Goal: Transaction & Acquisition: Purchase product/service

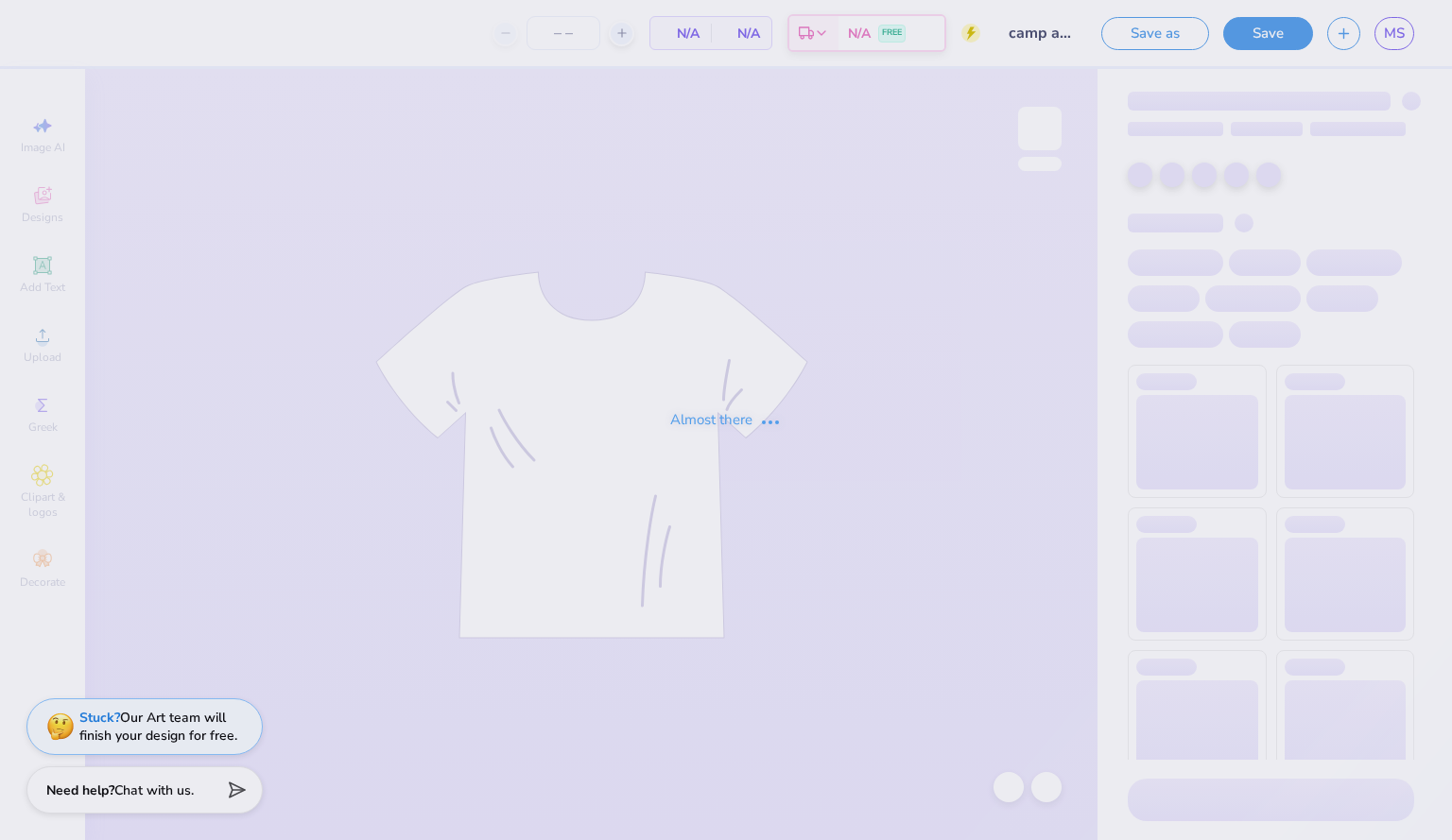
type input "12"
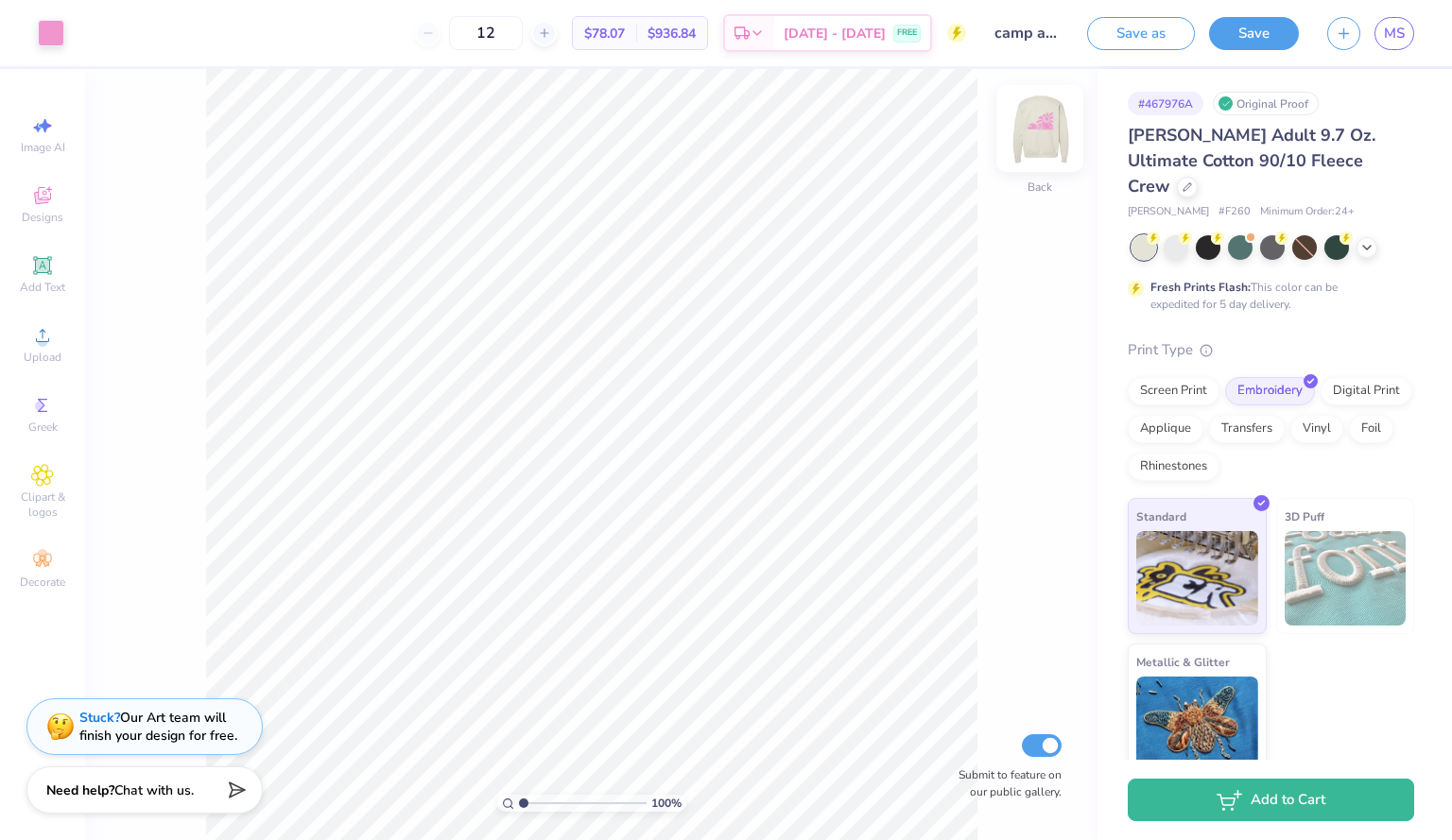
click at [1057, 142] on img at bounding box center [1039, 129] width 76 height 76
click at [1057, 142] on img at bounding box center [1039, 129] width 38 height 38
click at [1024, 162] on img at bounding box center [1039, 129] width 76 height 76
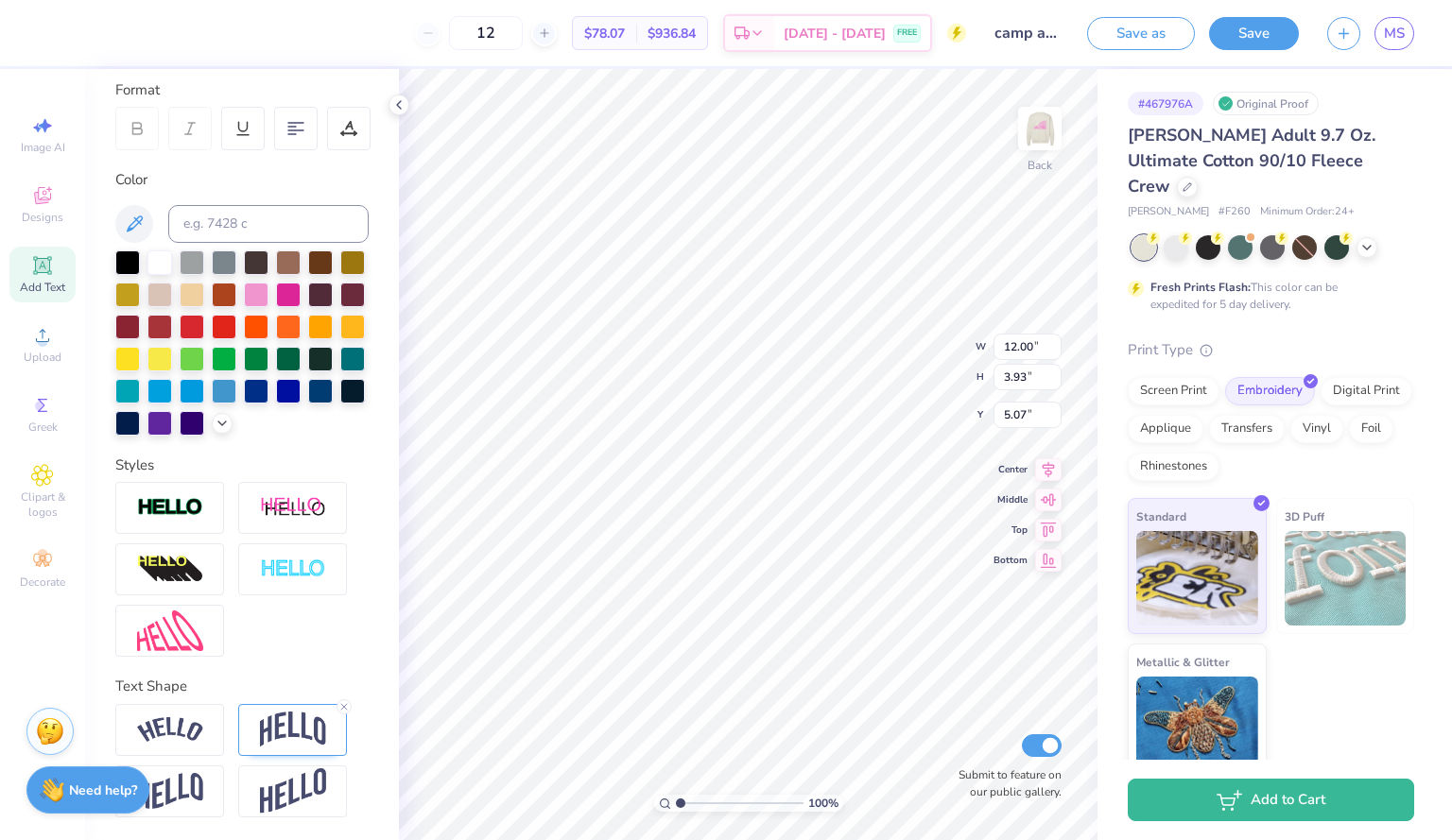
scroll to position [291, 0]
click at [280, 734] on img at bounding box center [293, 729] width 66 height 36
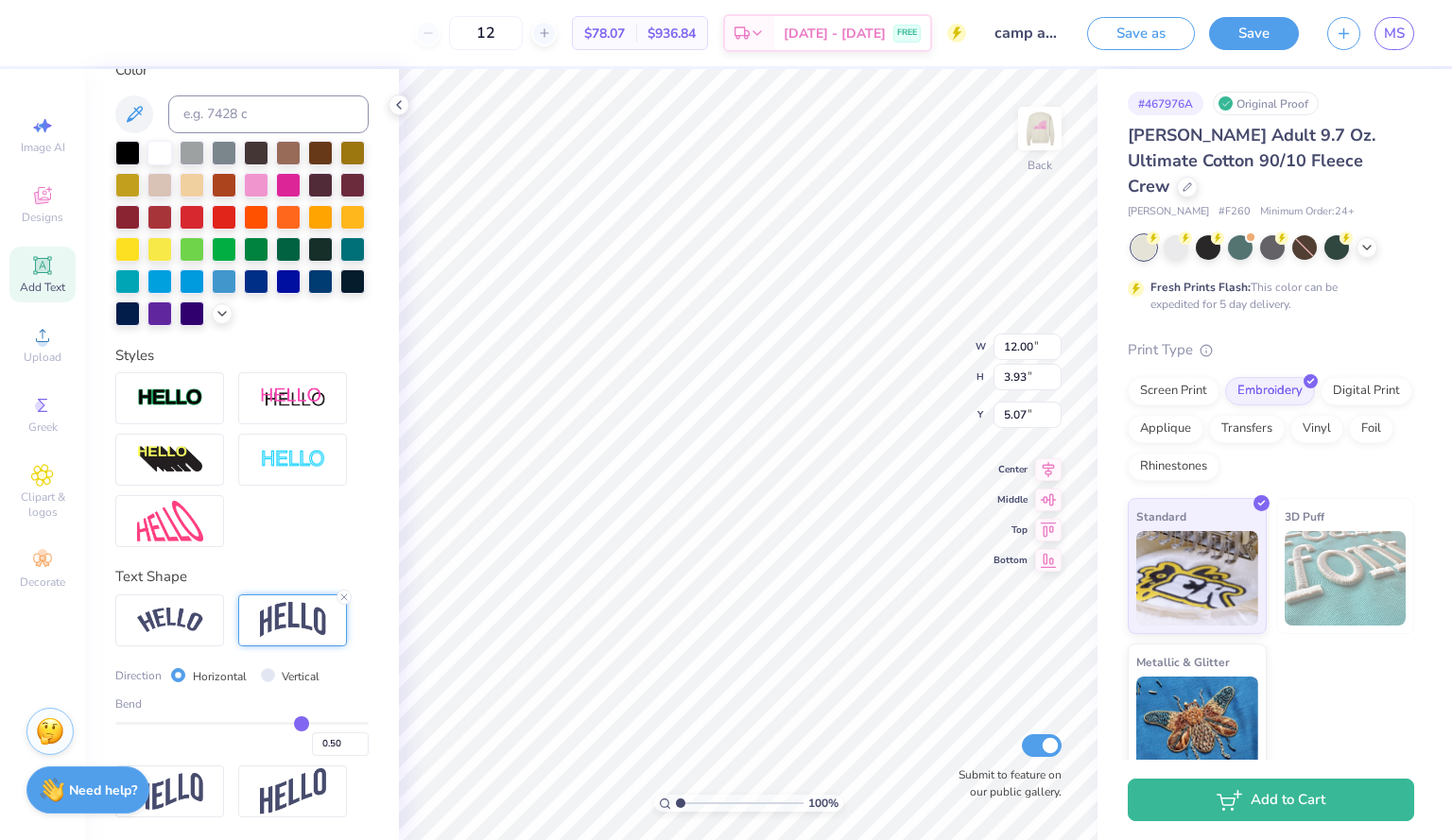
scroll to position [401, 0]
type input "0.49"
type input "0.48"
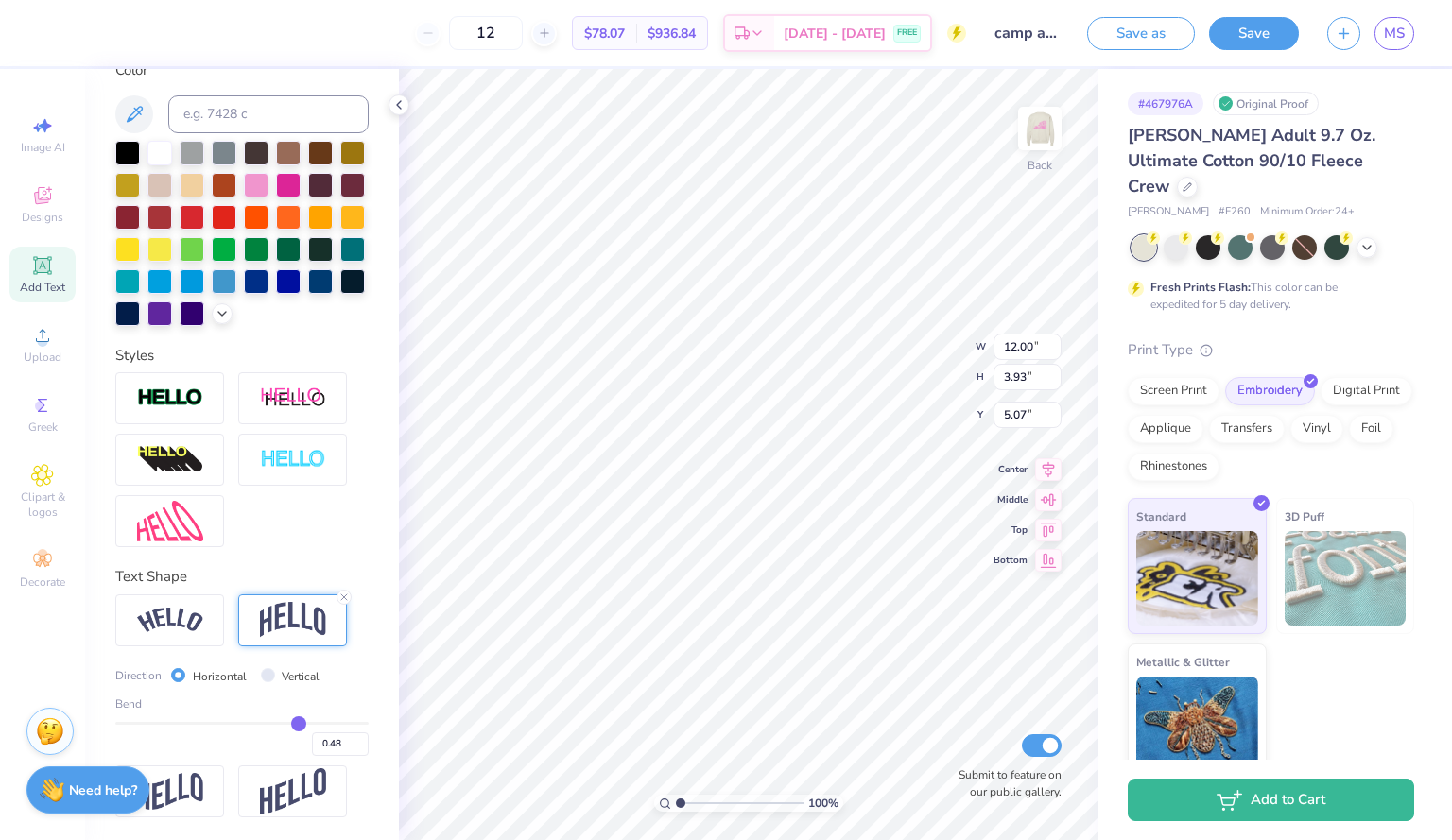
type input "0.47"
type input "0.46"
type input "0.45"
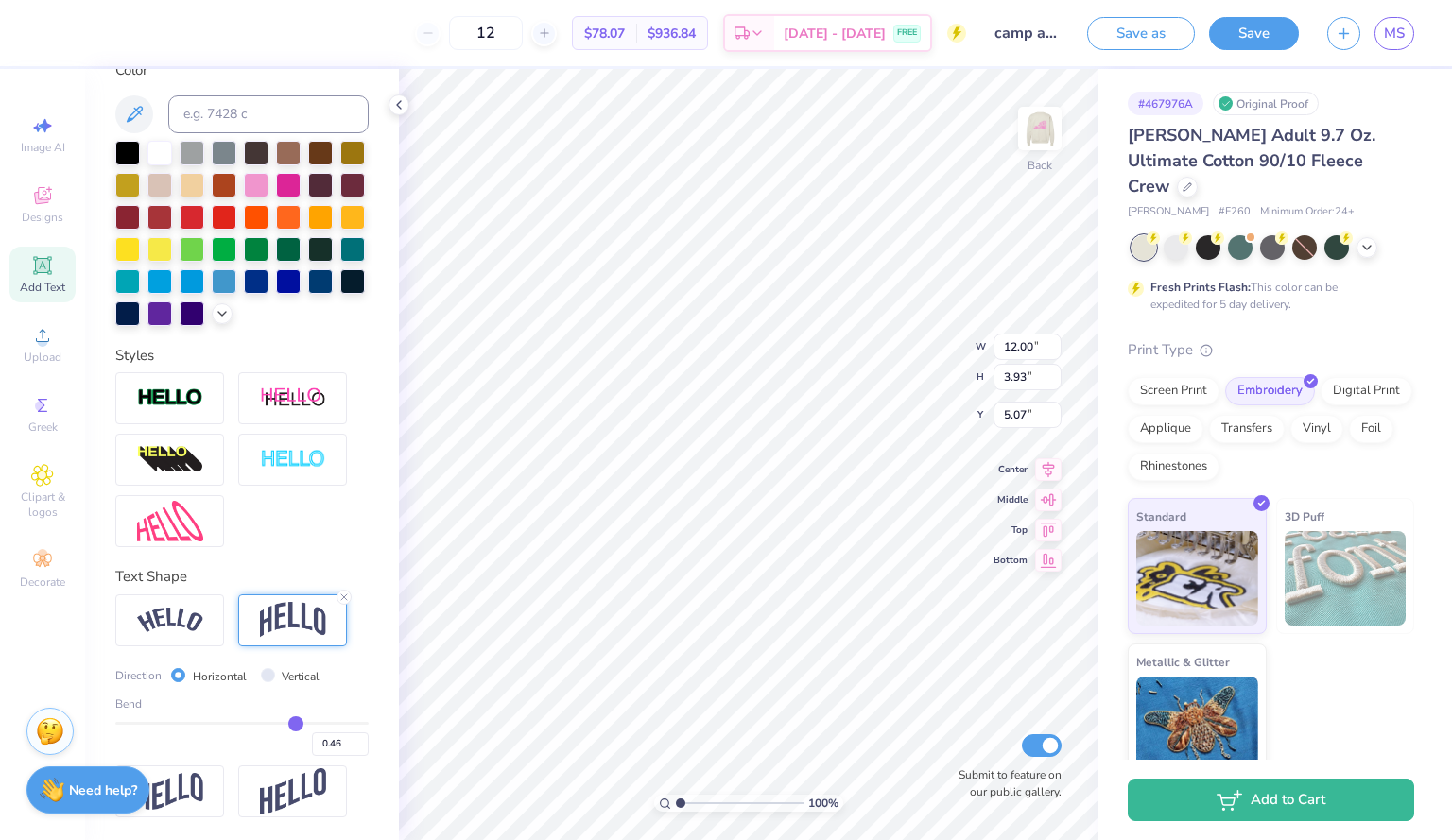
type input "0.45"
type input "0.44"
type input "0.43"
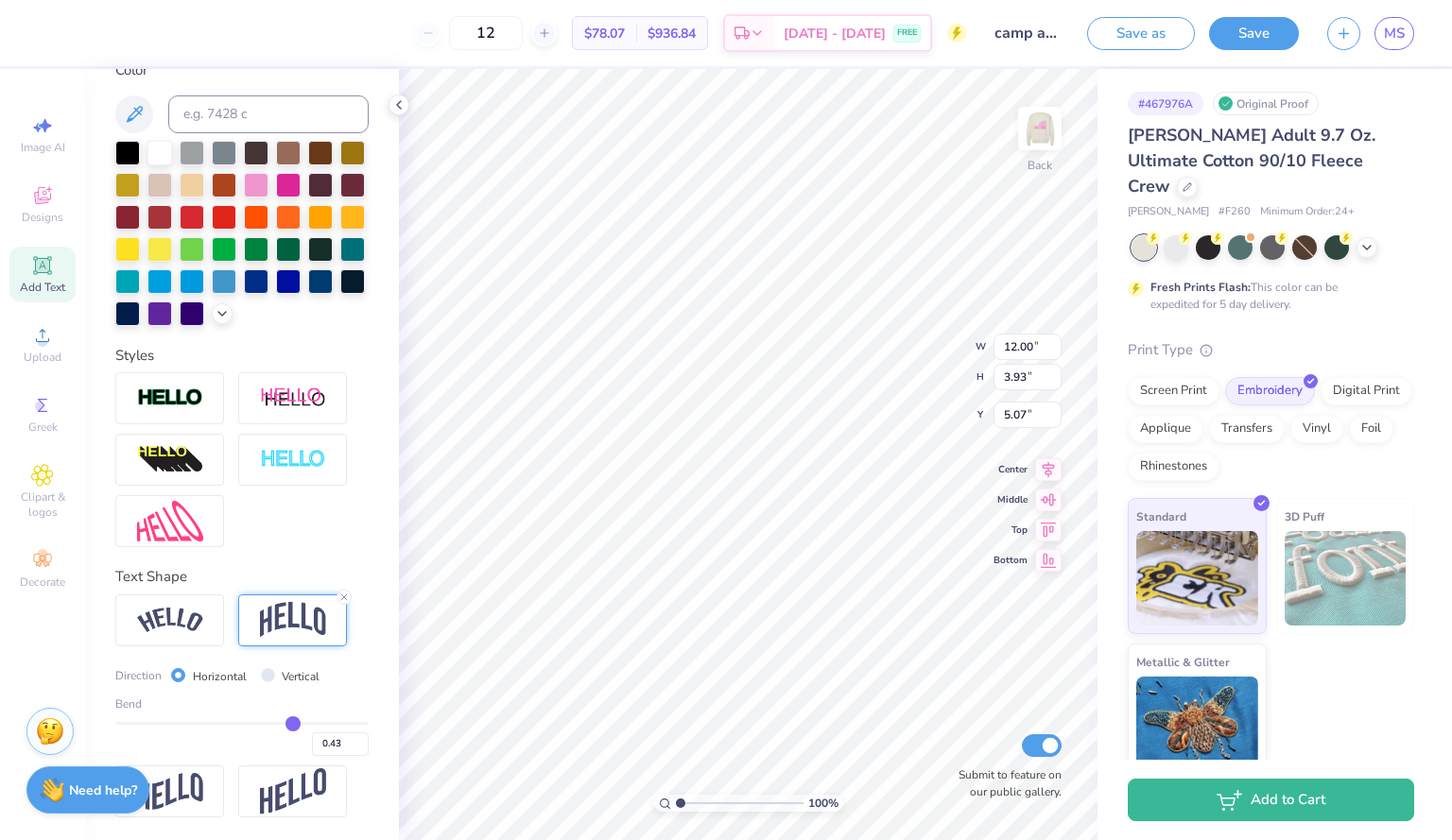
type input "0.42"
type input "0.41"
type input "0.4"
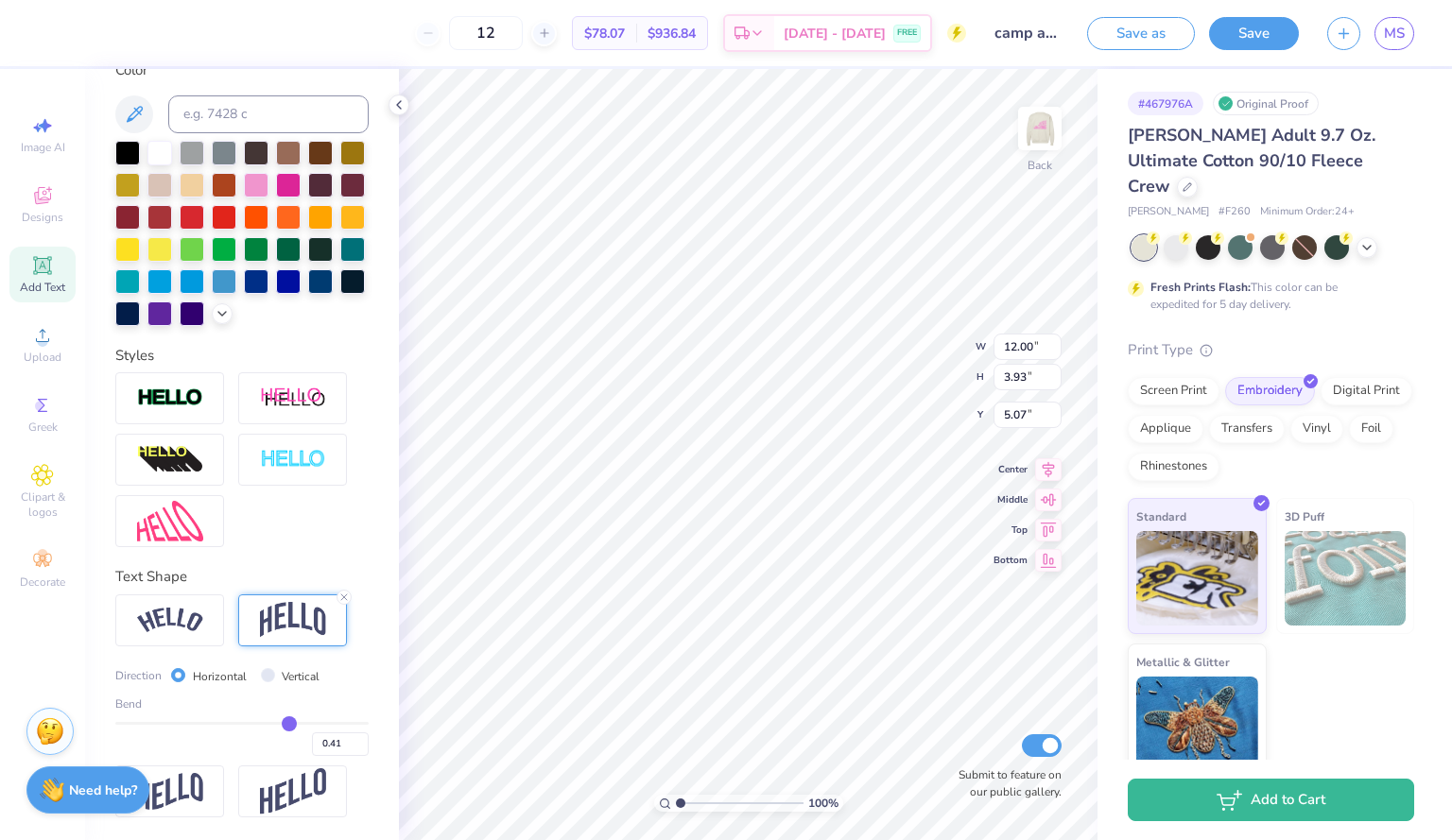
type input "0.40"
type input "0.39"
type input "0.4"
type input "0.40"
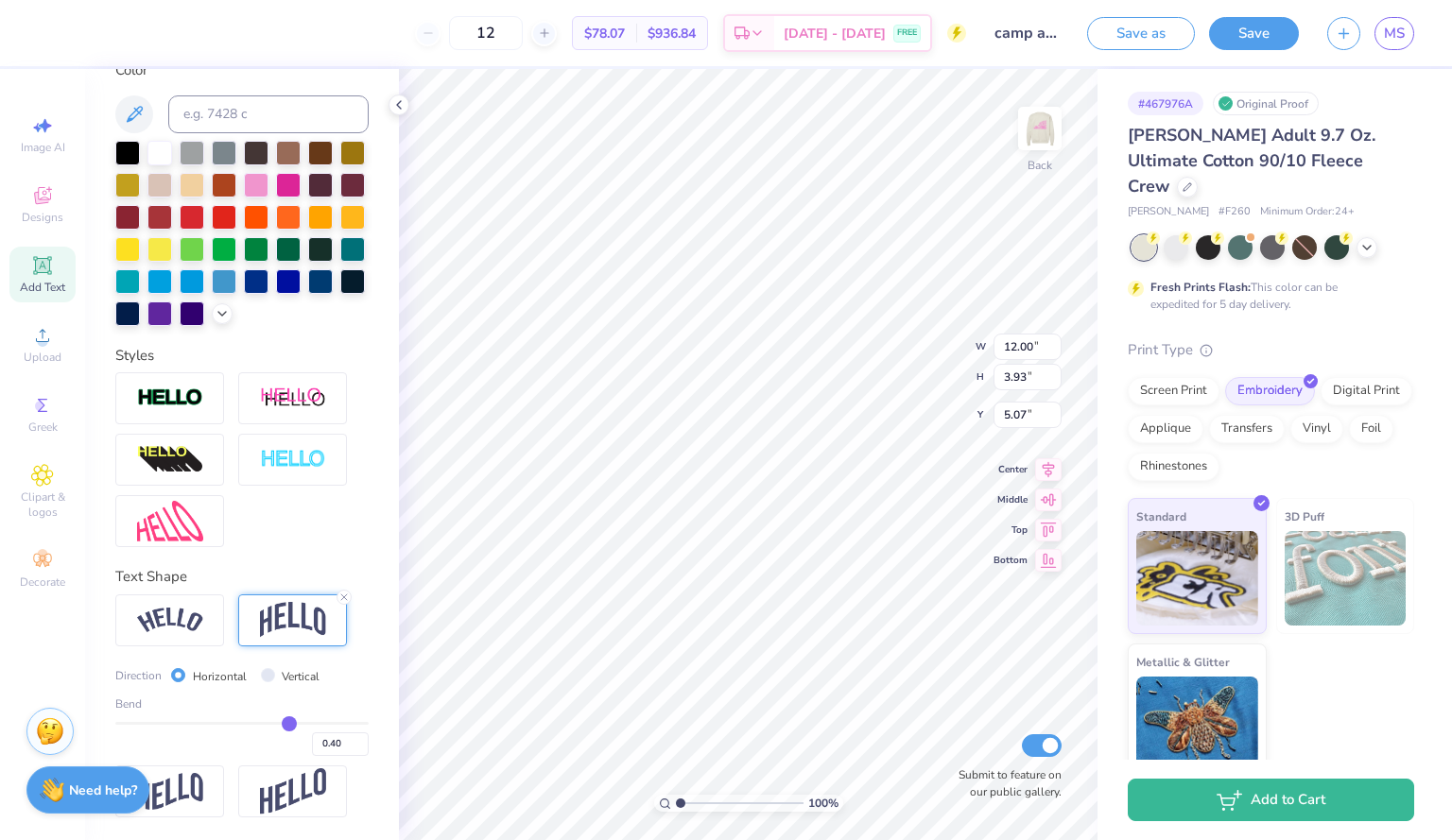
drag, startPoint x: 290, startPoint y: 728, endPoint x: 280, endPoint y: 731, distance: 10.4
type input "0.4"
click at [280, 725] on input "range" at bounding box center [242, 723] width 253 height 3
type input "3.40"
type input "5.33"
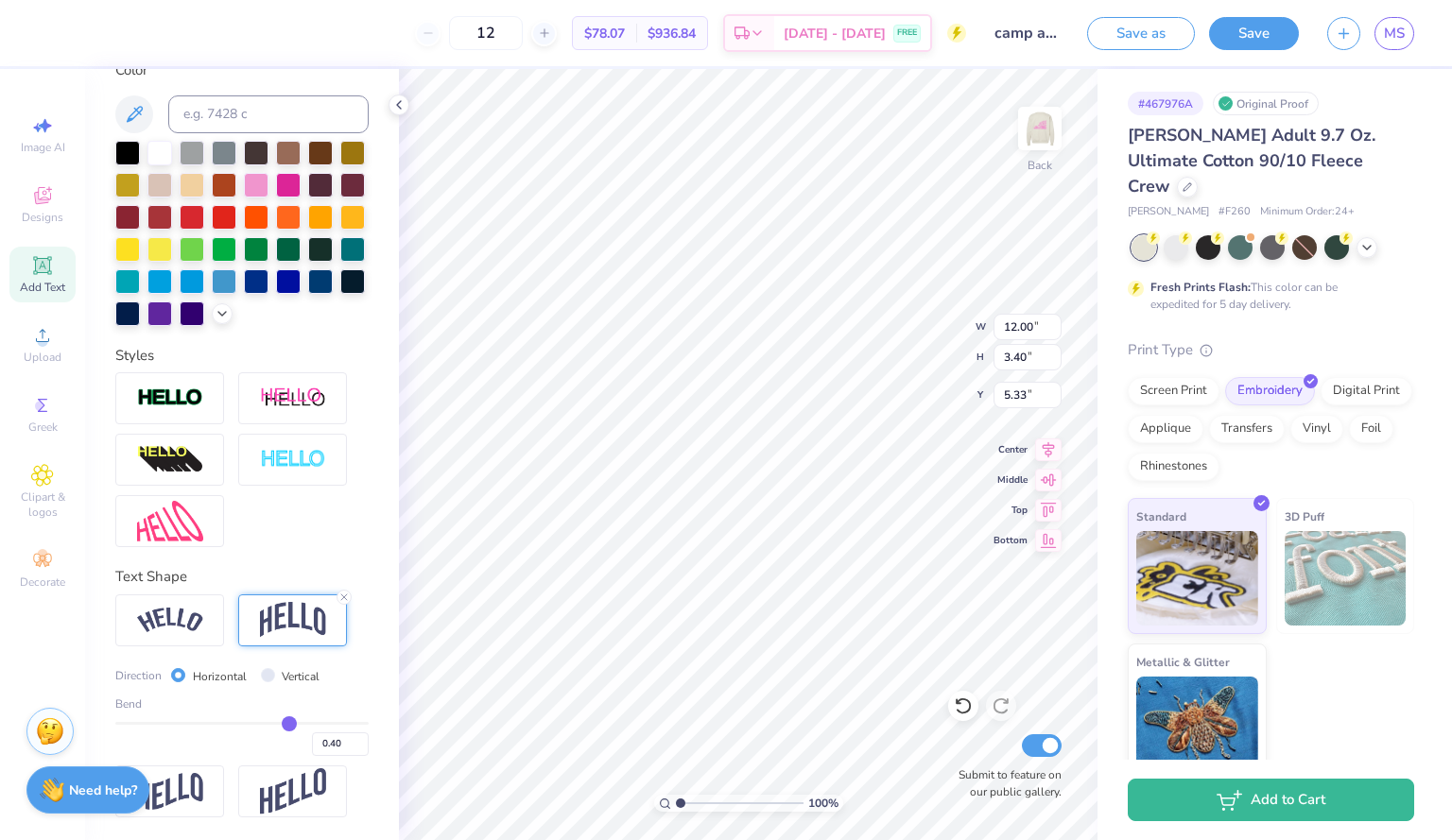
drag, startPoint x: 280, startPoint y: 731, endPoint x: 268, endPoint y: 732, distance: 12.0
click at [268, 732] on div "0.40" at bounding box center [242, 739] width 253 height 34
type input "0.41"
type input "0.4"
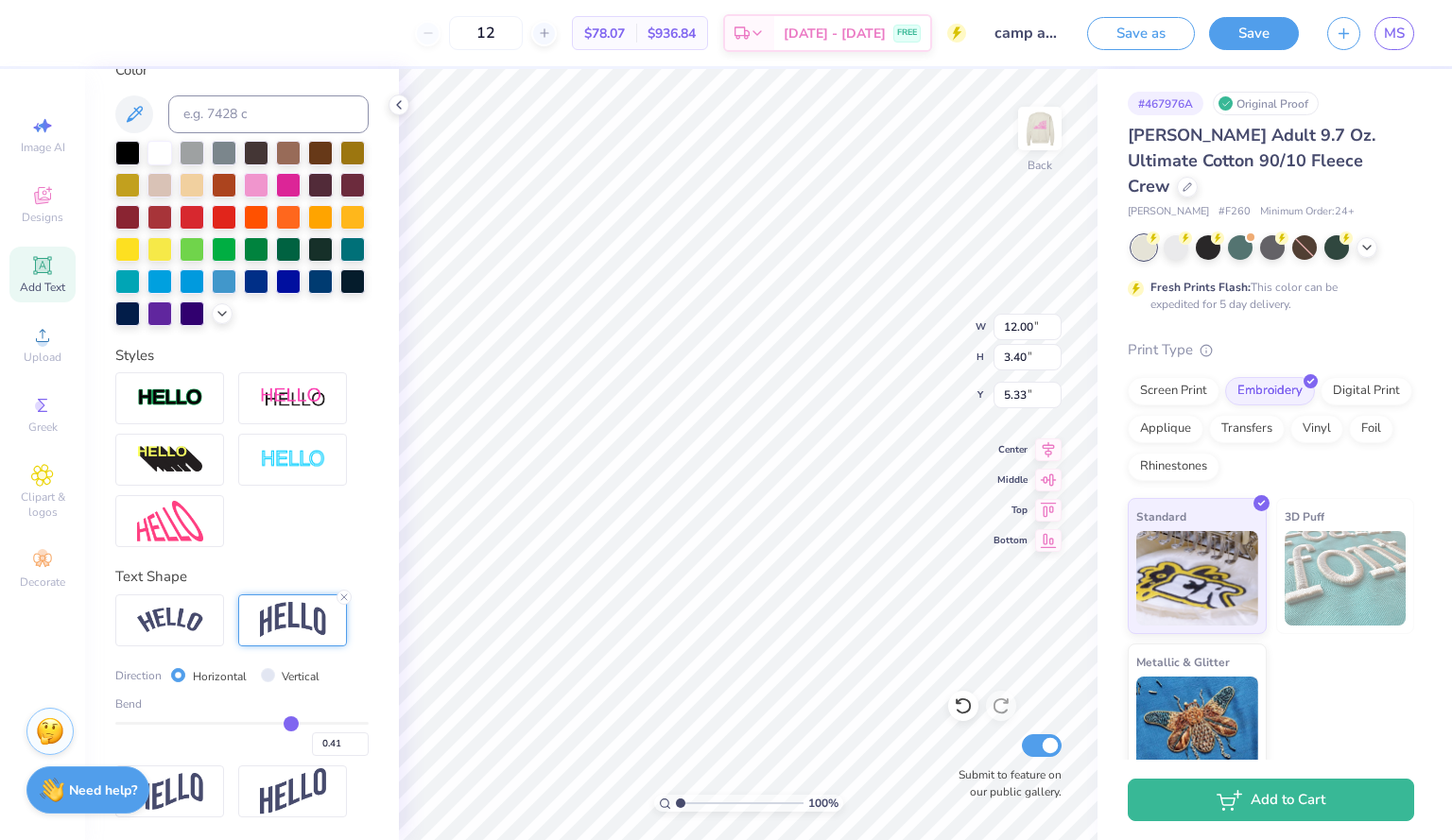
type input "0.40"
type input "0.39"
type input "0.38"
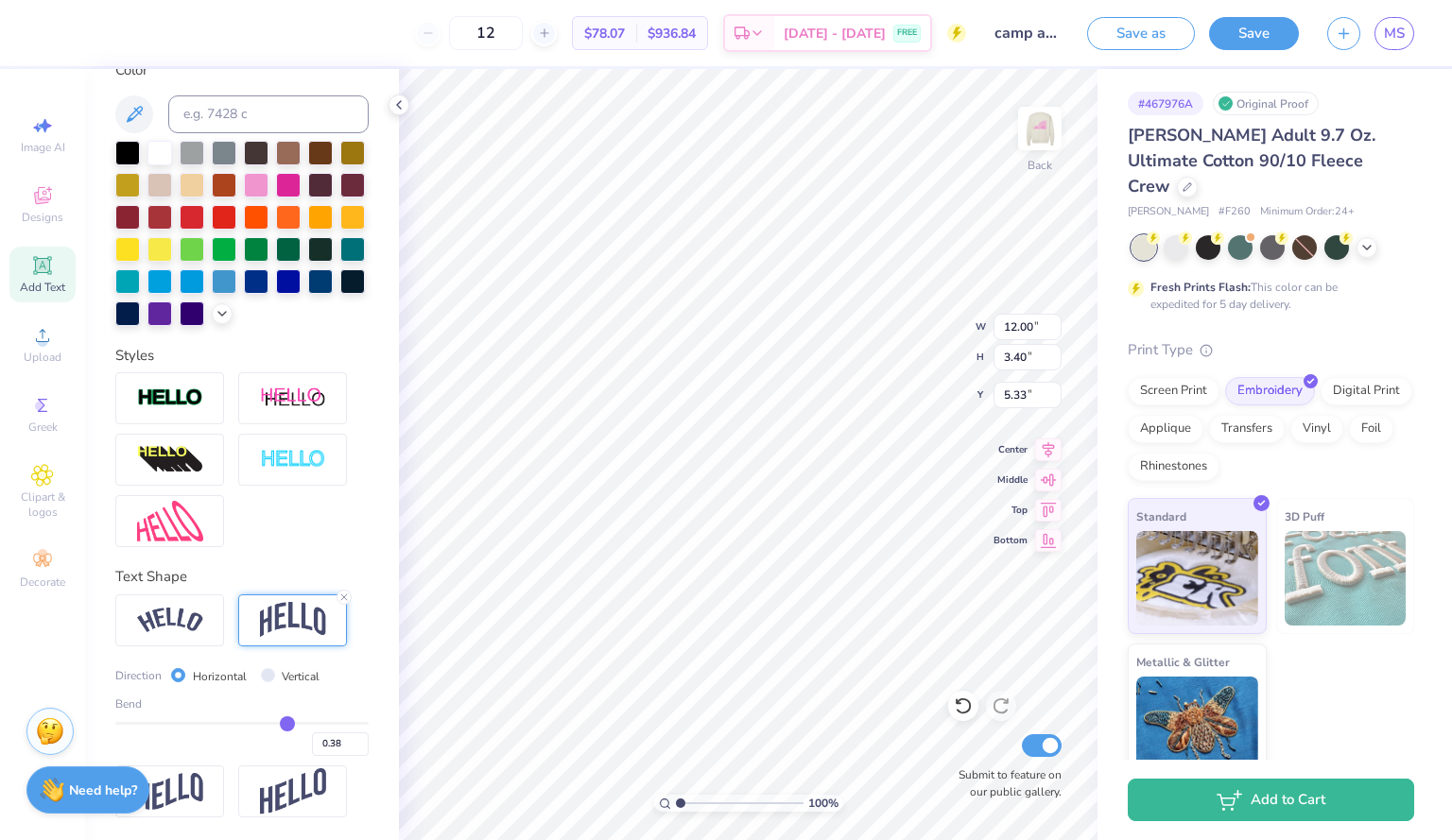
type input "0.36"
type input "0.35"
type input "0.34"
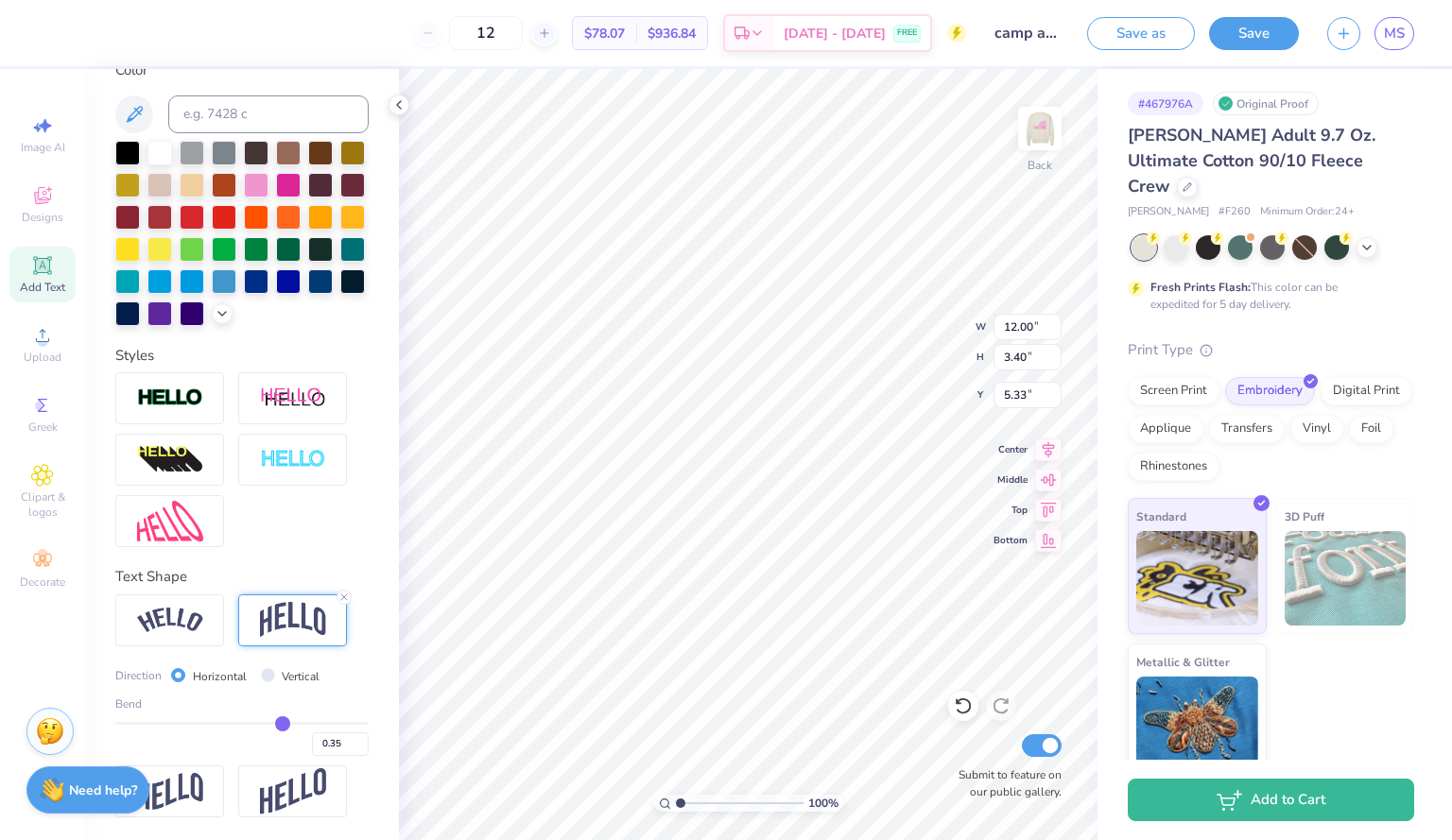
type input "0.34"
type input "0.33"
drag, startPoint x: 282, startPoint y: 719, endPoint x: 272, endPoint y: 723, distance: 10.8
type input "0.33"
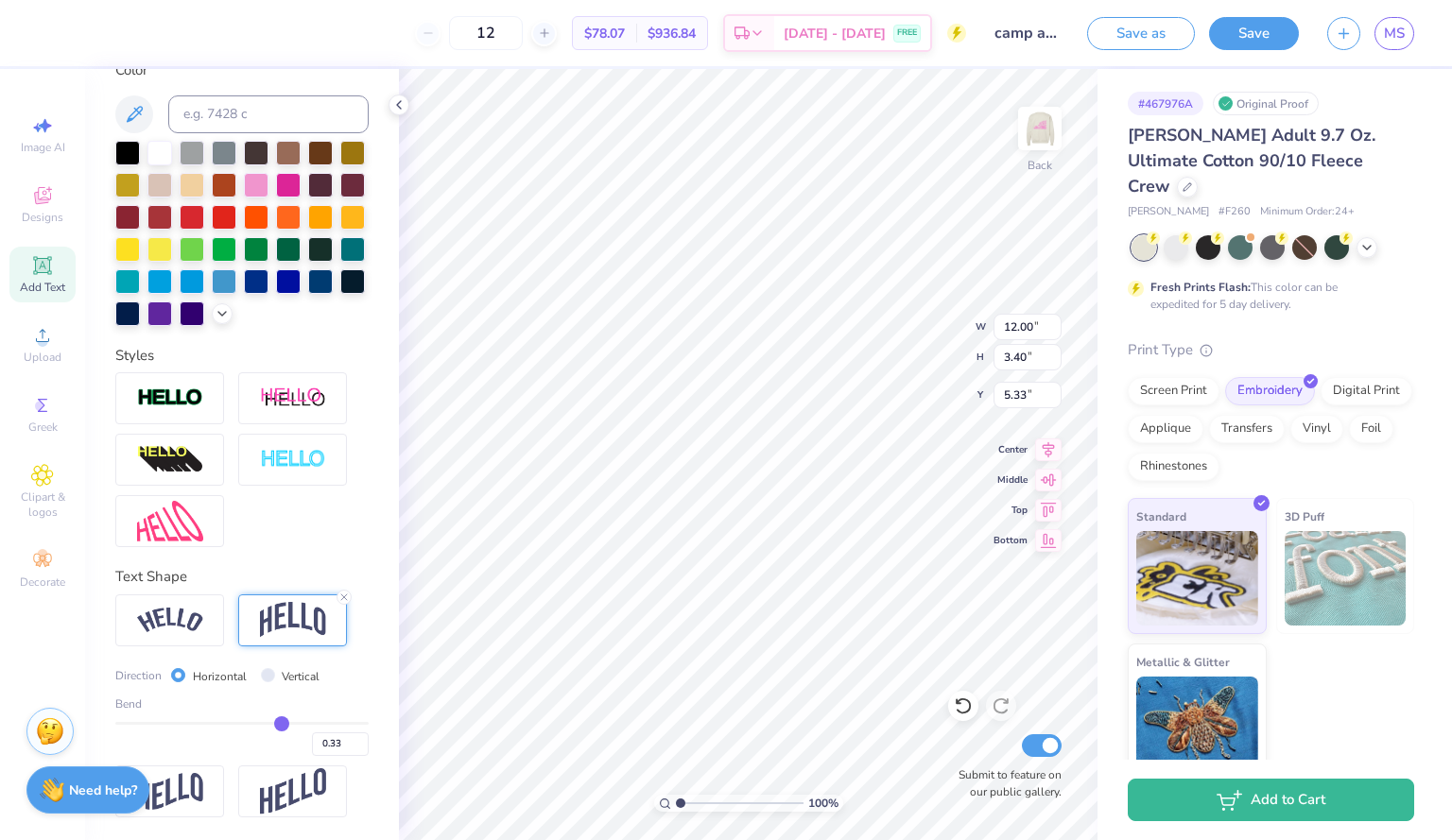
click at [272, 723] on input "range" at bounding box center [242, 723] width 253 height 3
type input "3.05"
type input "5.50"
type input "0.32"
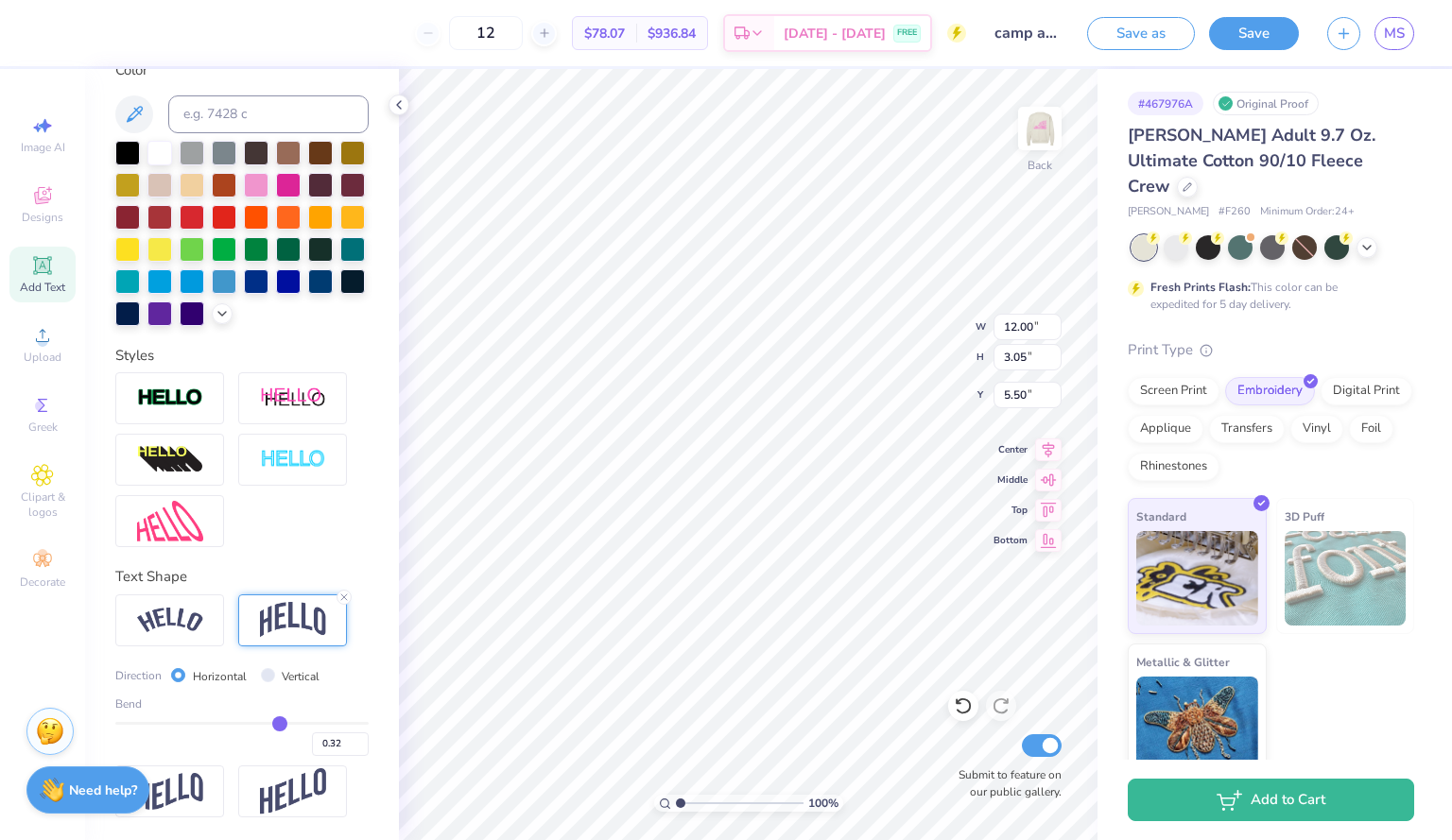
type input "0.31"
type input "0.3"
type input "0.30"
type input "0.29"
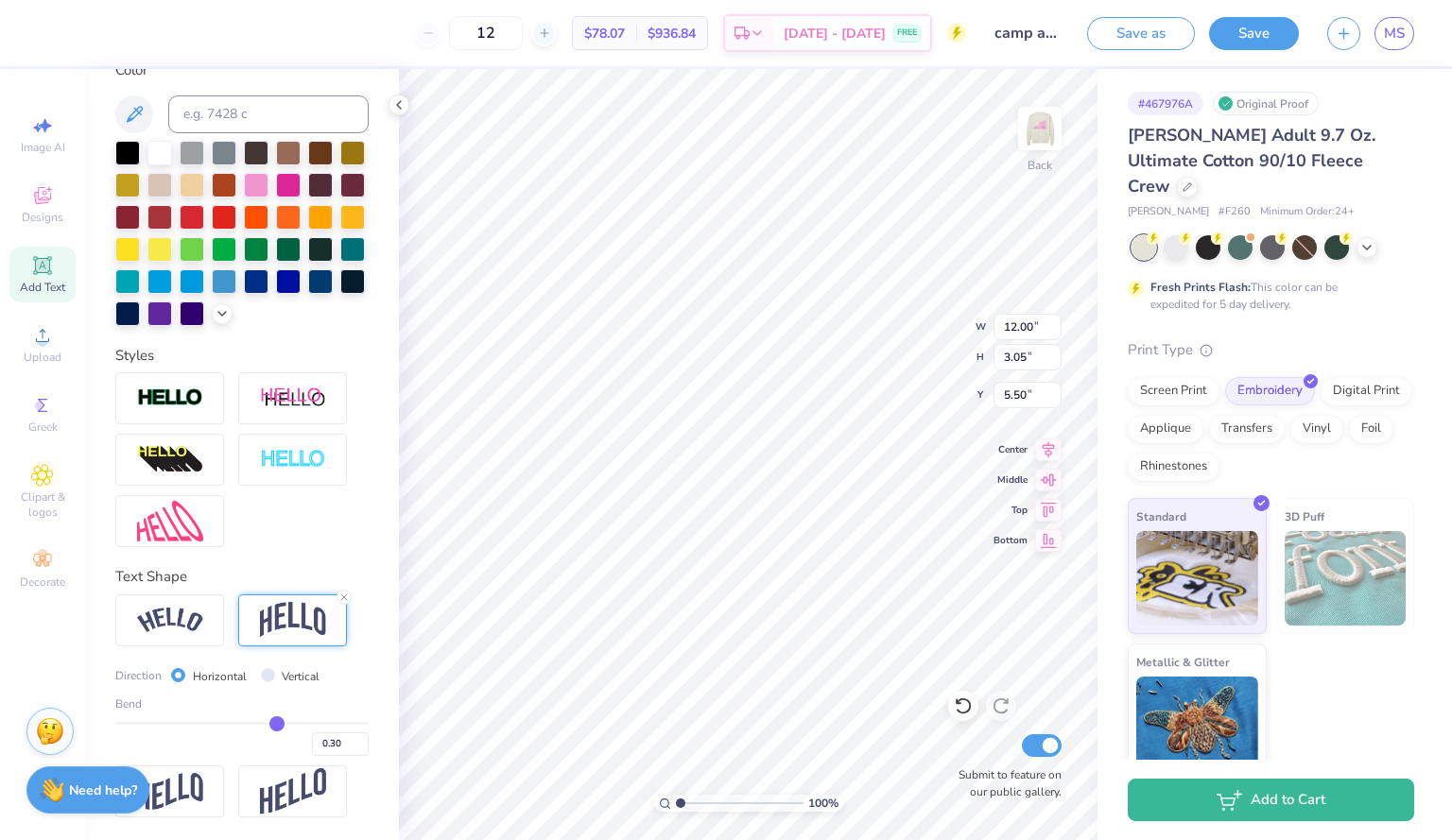
type input "0.29"
type input "0.28"
type input "0.27"
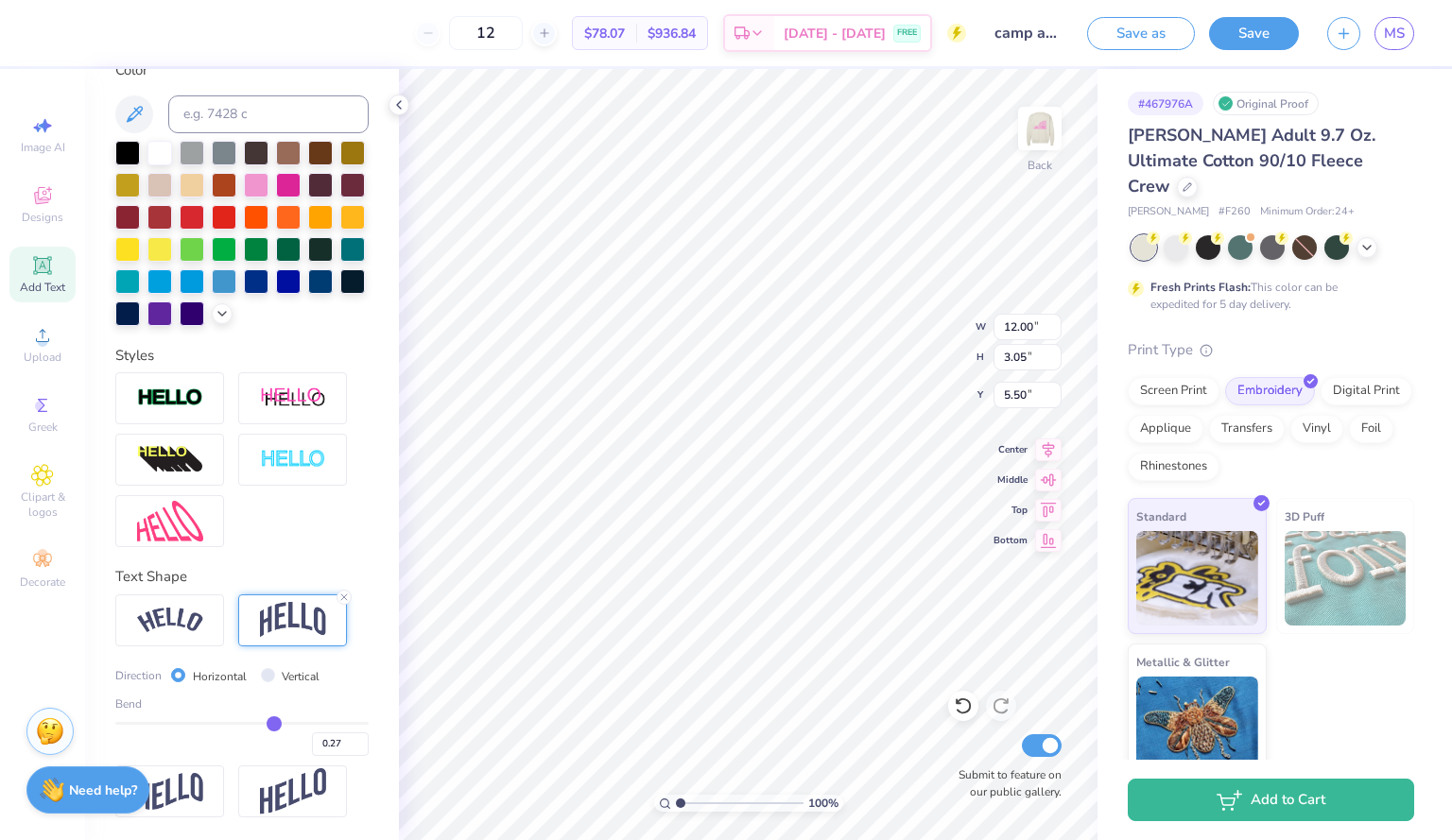
type input "0.27"
click at [265, 723] on input "range" at bounding box center [242, 723] width 253 height 3
type input "2.76"
type input "5.65"
type input "5.22"
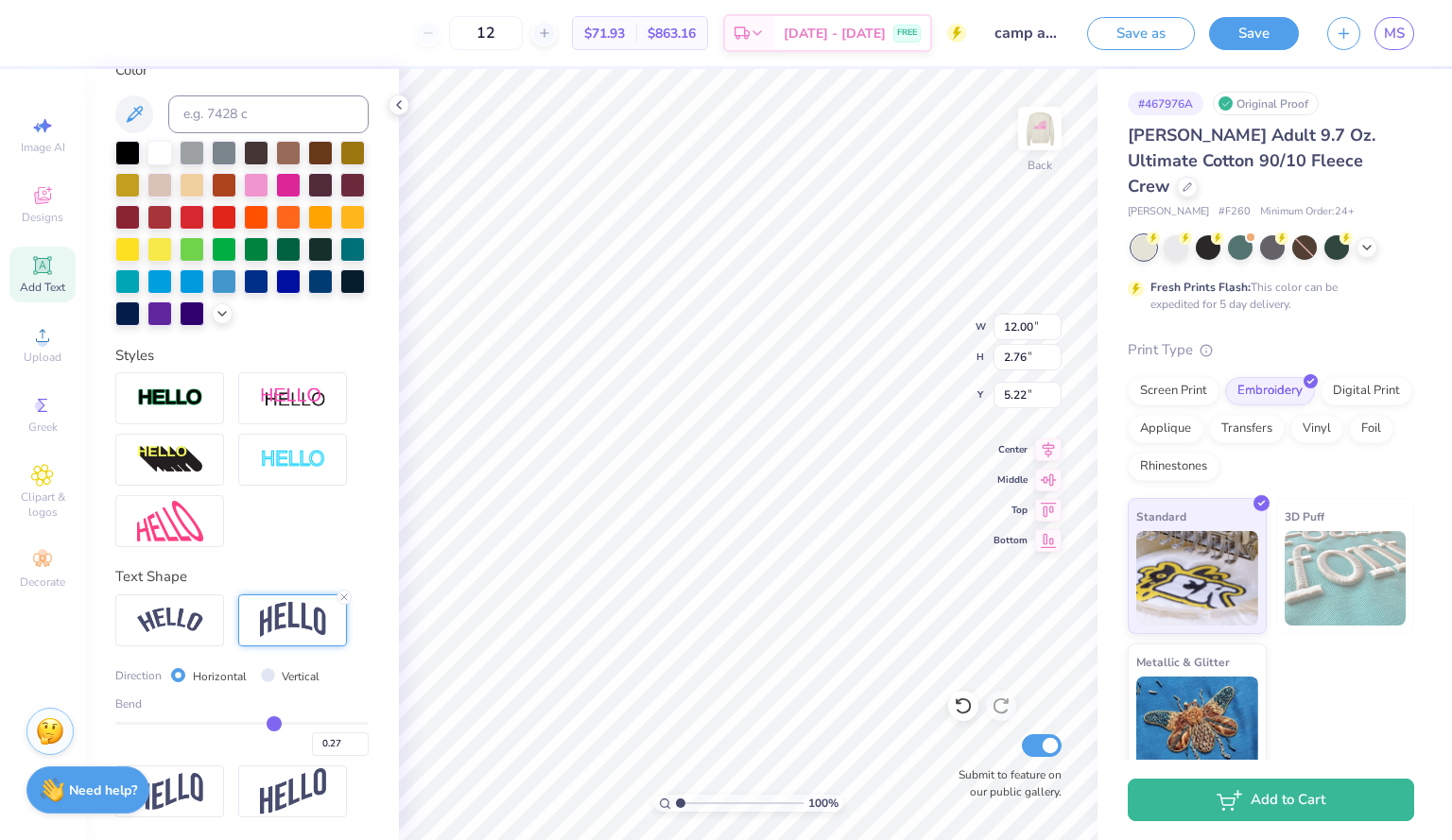
click at [271, 727] on div "0.27" at bounding box center [242, 739] width 253 height 34
click at [265, 725] on input "range" at bounding box center [242, 723] width 253 height 3
click at [341, 596] on icon at bounding box center [344, 597] width 11 height 11
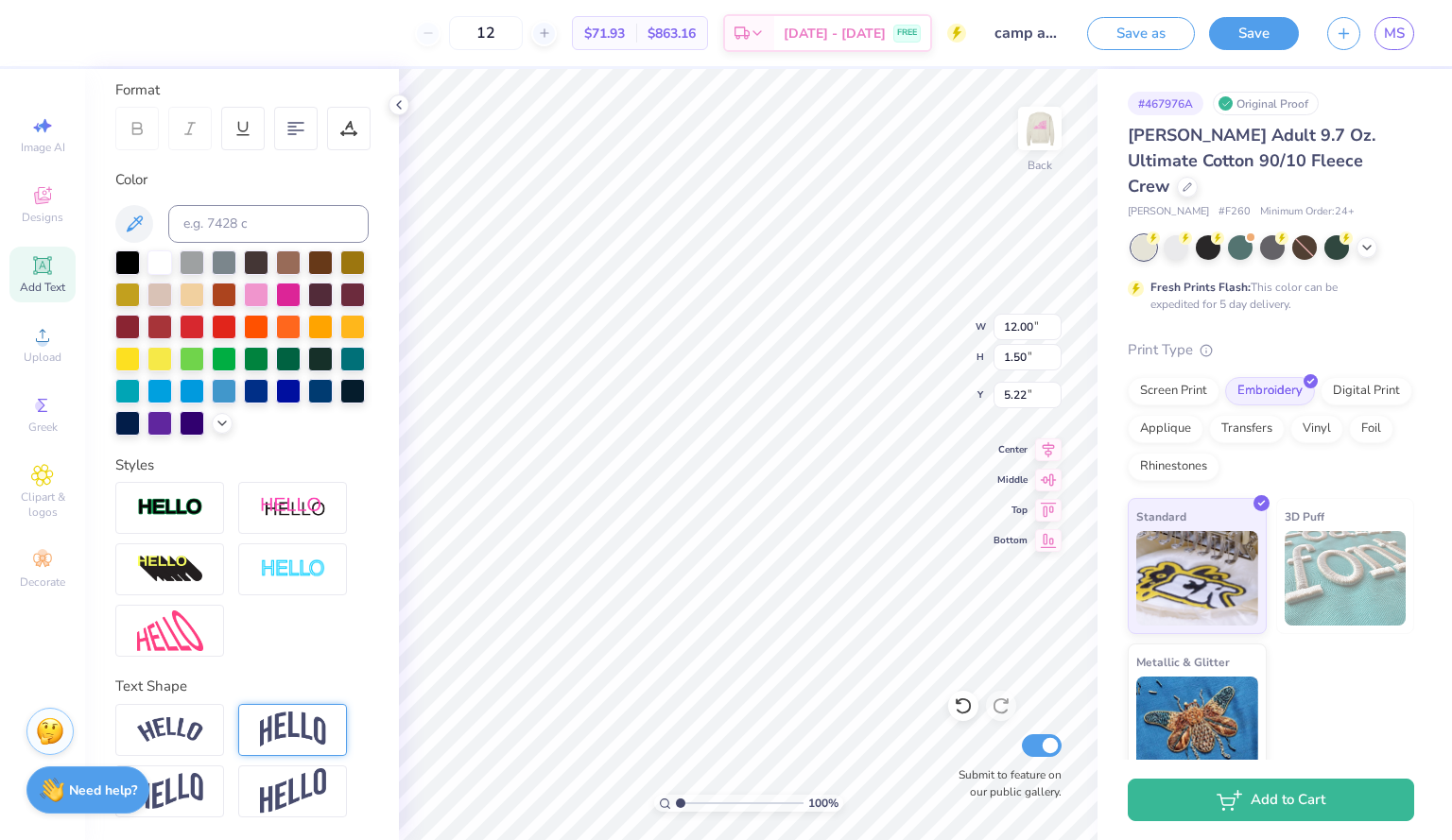
type input "1.50"
type input "5.85"
click at [1030, 158] on div at bounding box center [1039, 128] width 87 height 87
click at [1044, 118] on img at bounding box center [1039, 129] width 76 height 76
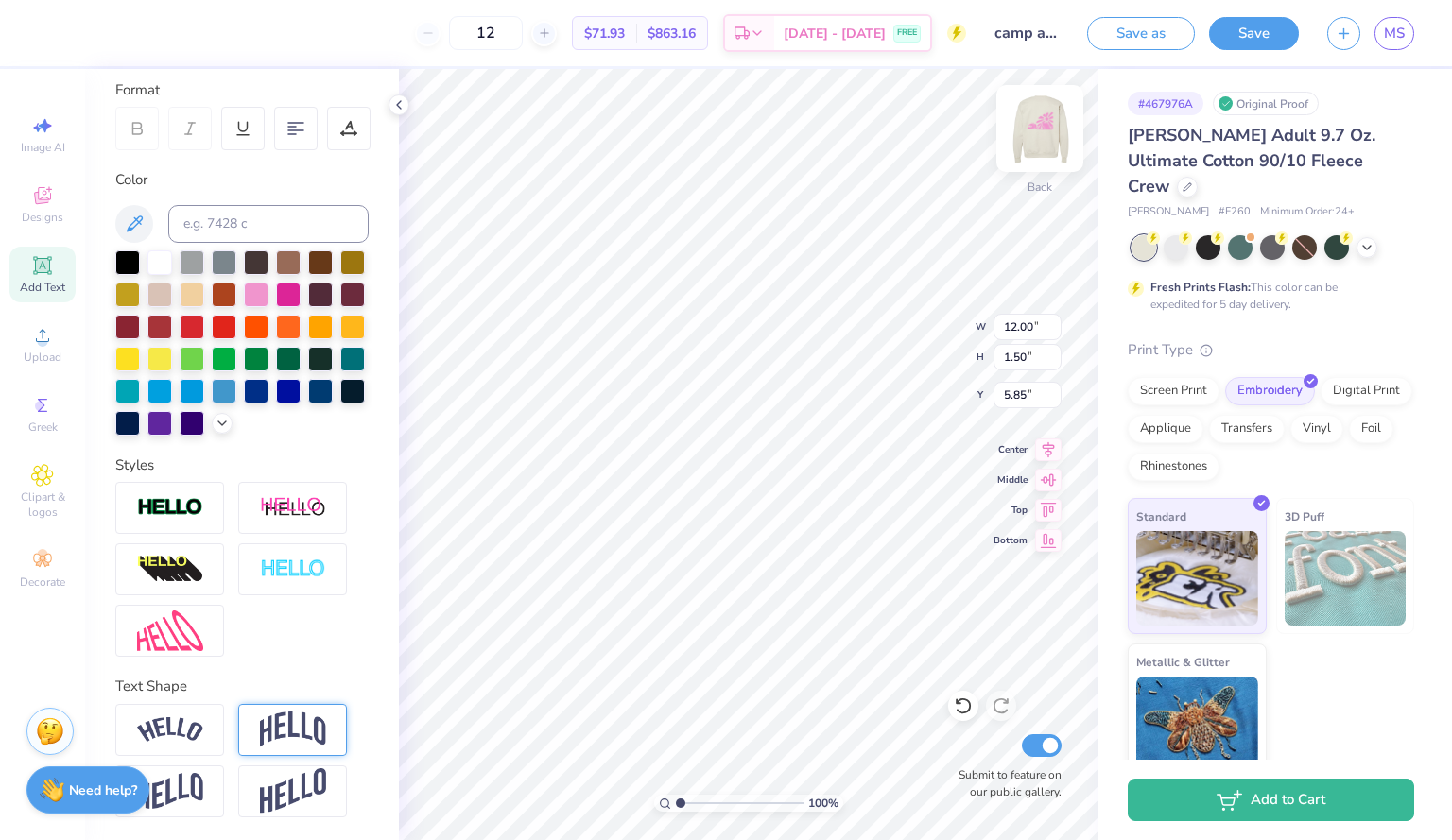
click at [1033, 141] on img at bounding box center [1039, 129] width 76 height 76
type input "15.25"
type textarea "C"
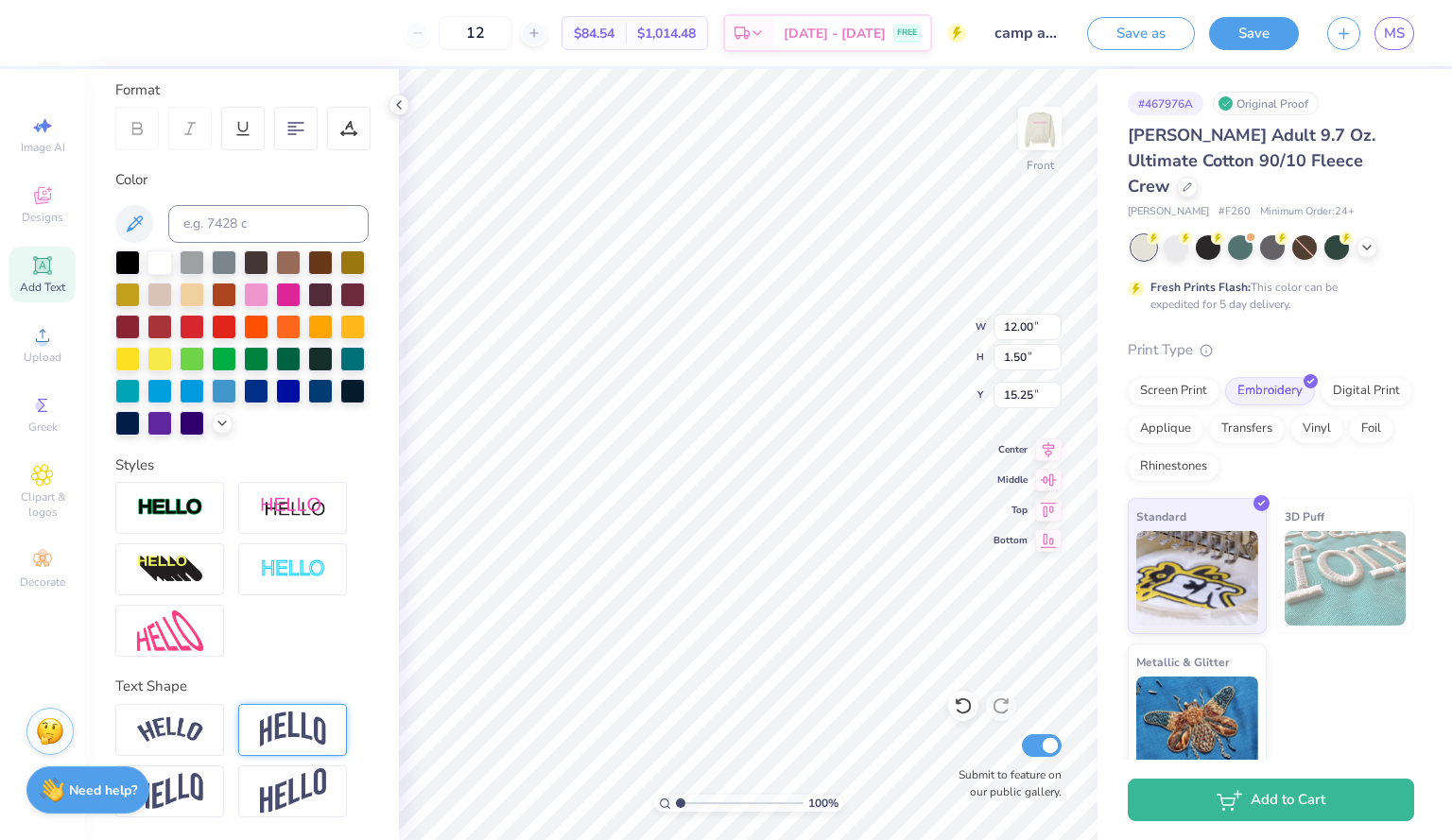
type textarea "Fall Formaln 2025"
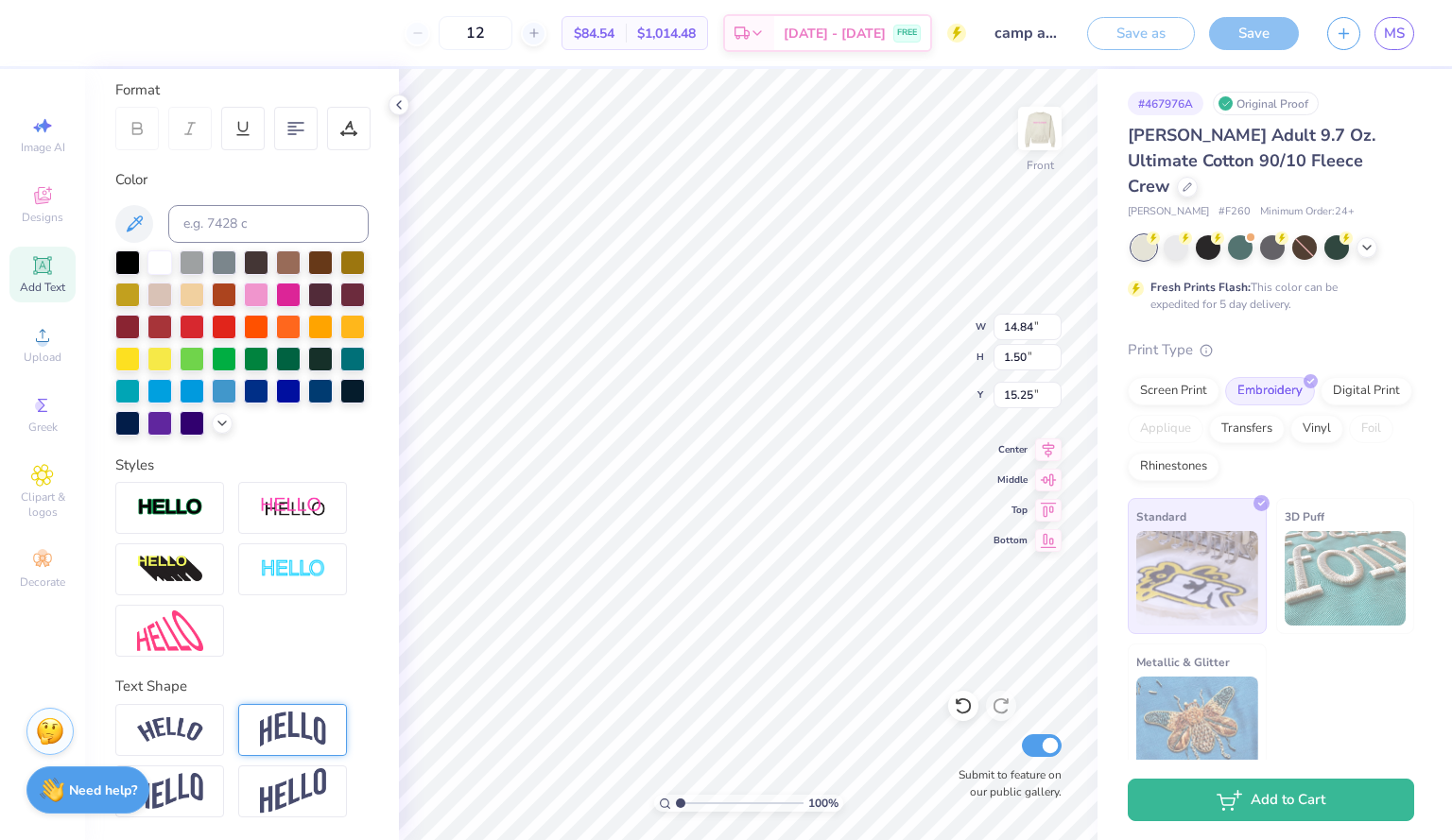
scroll to position [16, 7]
type textarea "Fall Formal 2025"
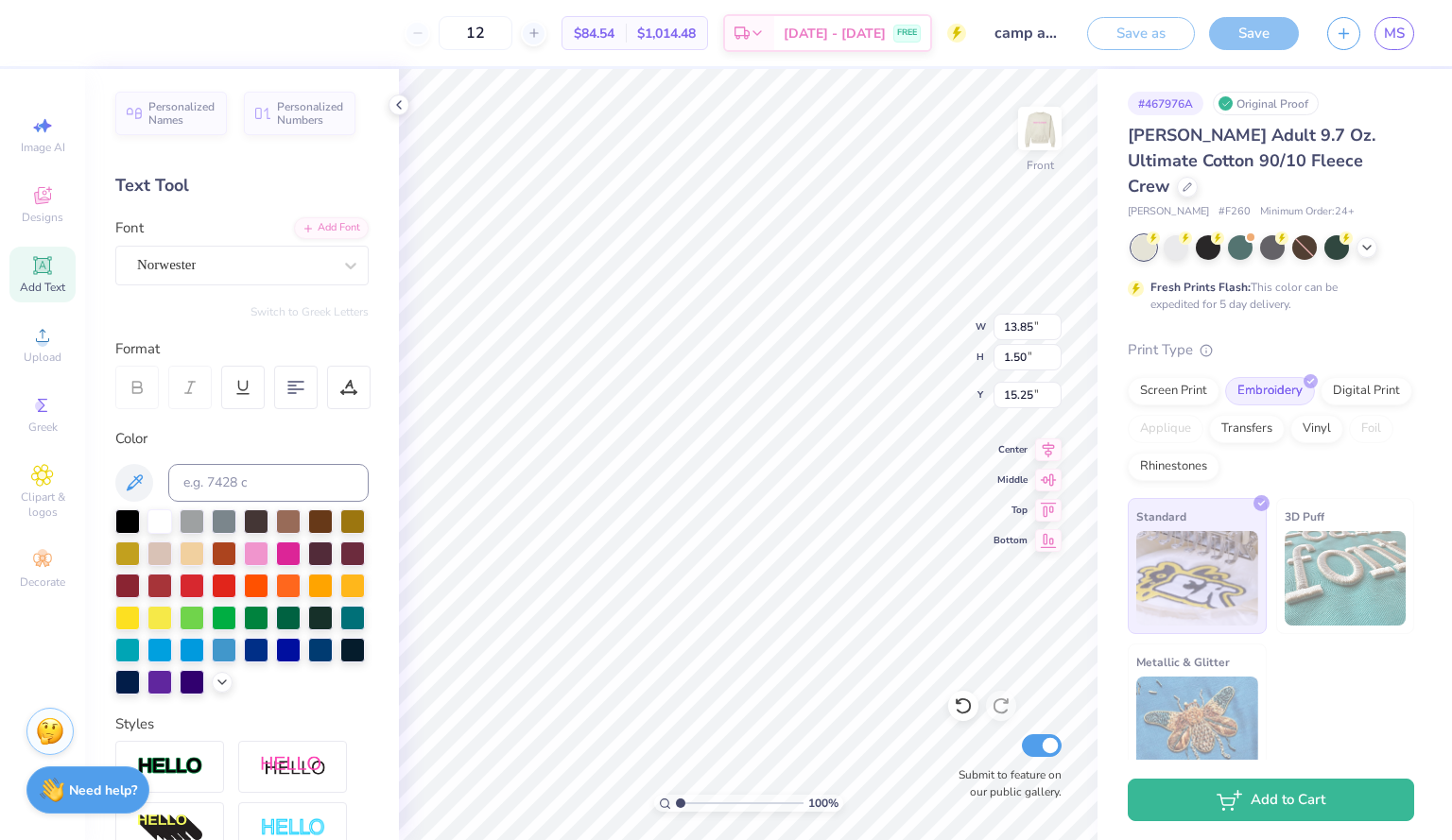
type input "9.77"
type input "6.98"
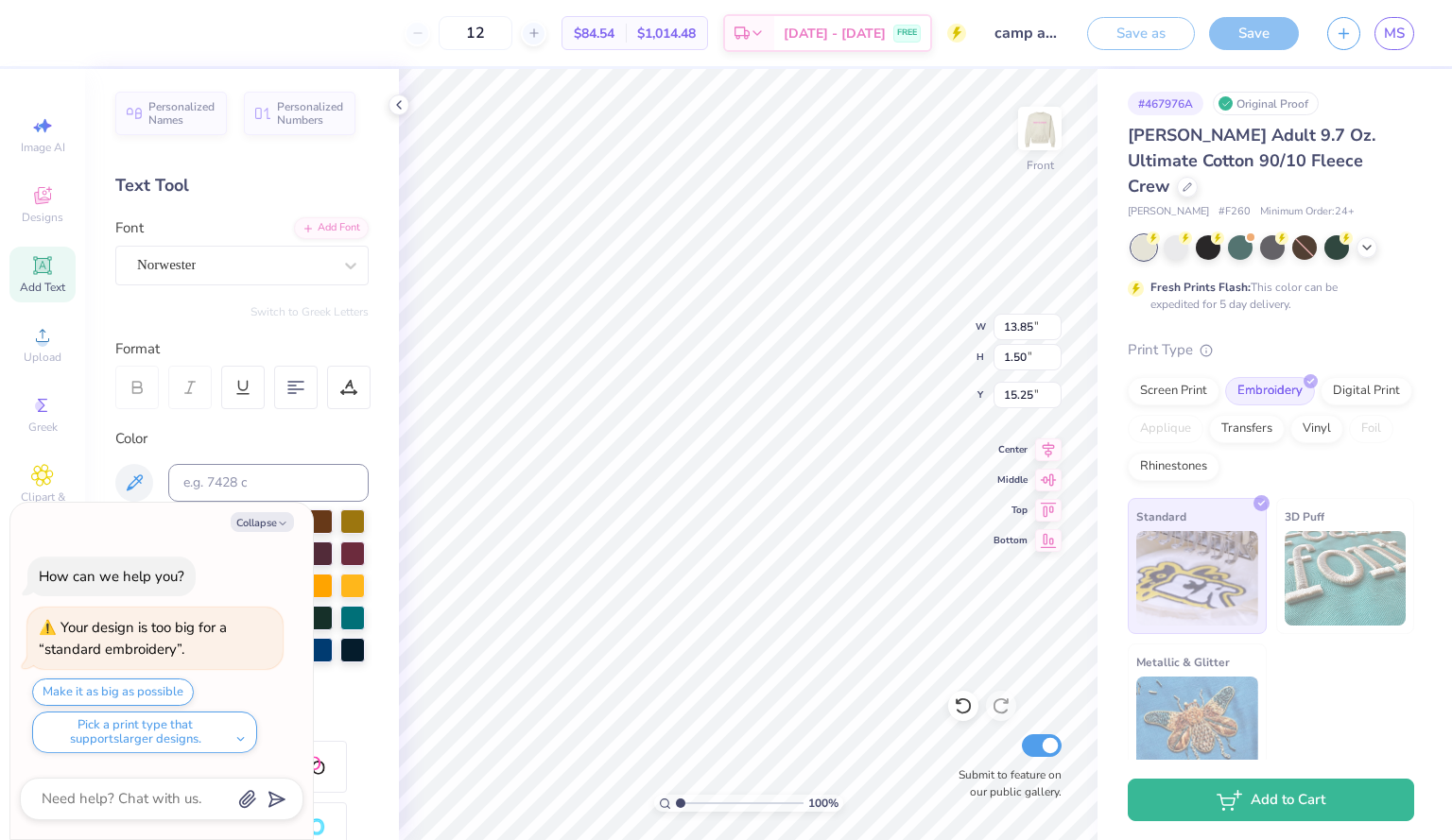
type textarea "x"
type input "10.06"
type input "1.09"
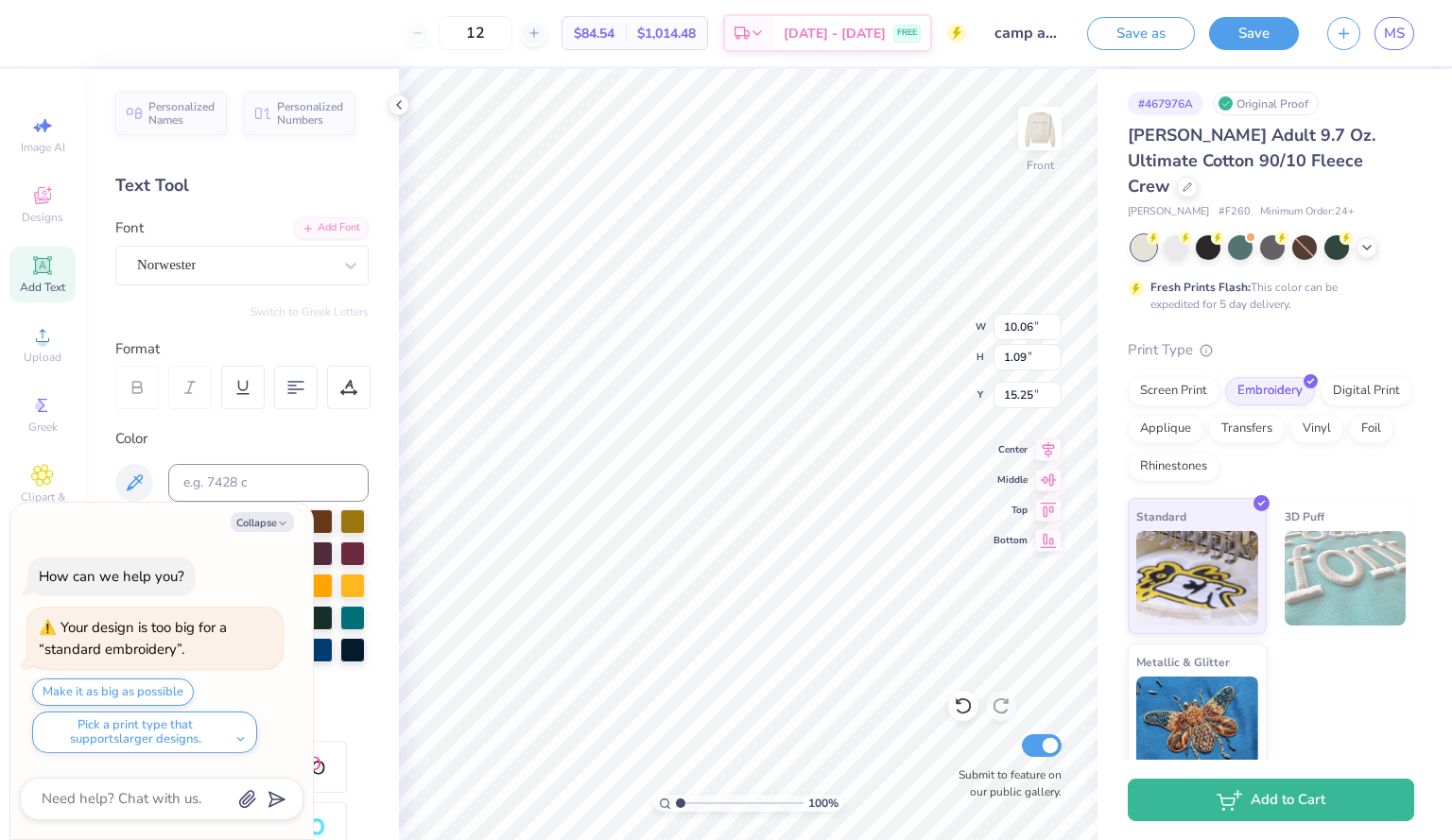
type textarea "x"
type input "15.29"
click at [1041, 134] on img at bounding box center [1039, 129] width 76 height 76
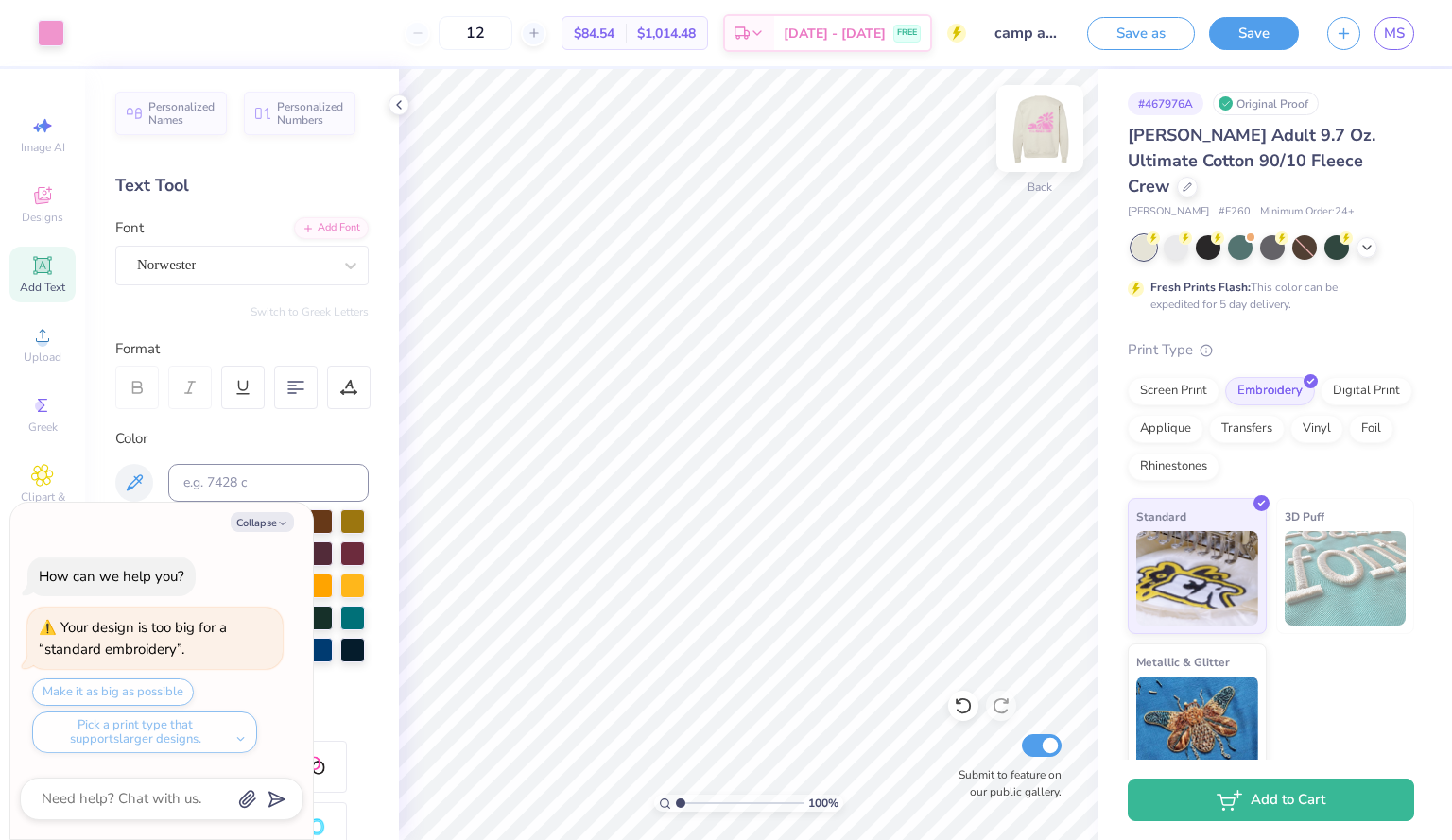
click at [1029, 136] on img at bounding box center [1039, 129] width 76 height 76
click at [1028, 135] on img at bounding box center [1039, 129] width 76 height 76
type textarea "x"
type input "8.61"
type textarea "x"
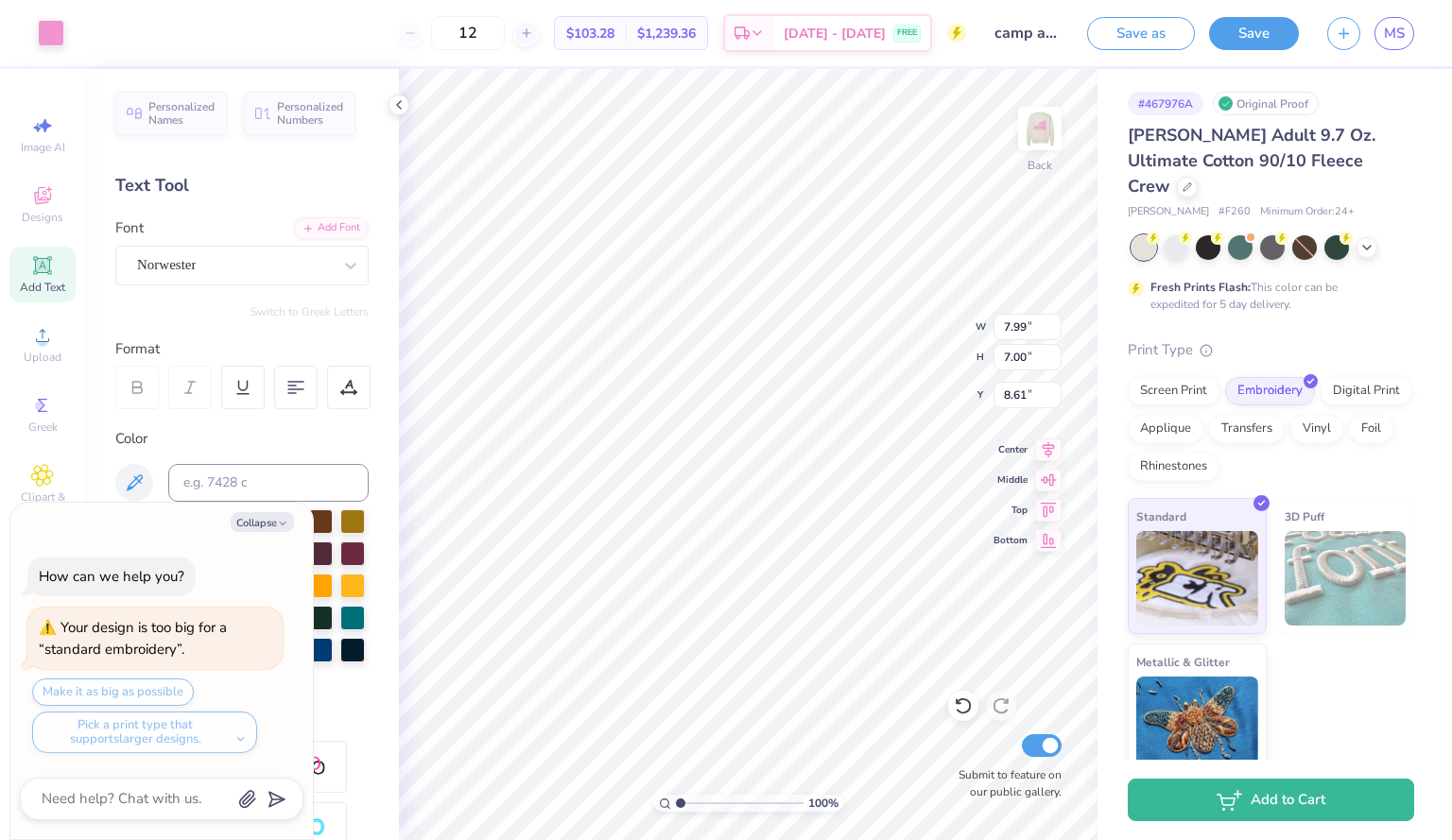
type input "8.35"
click at [1031, 140] on img at bounding box center [1039, 129] width 76 height 76
click at [1031, 140] on img at bounding box center [1039, 129] width 38 height 38
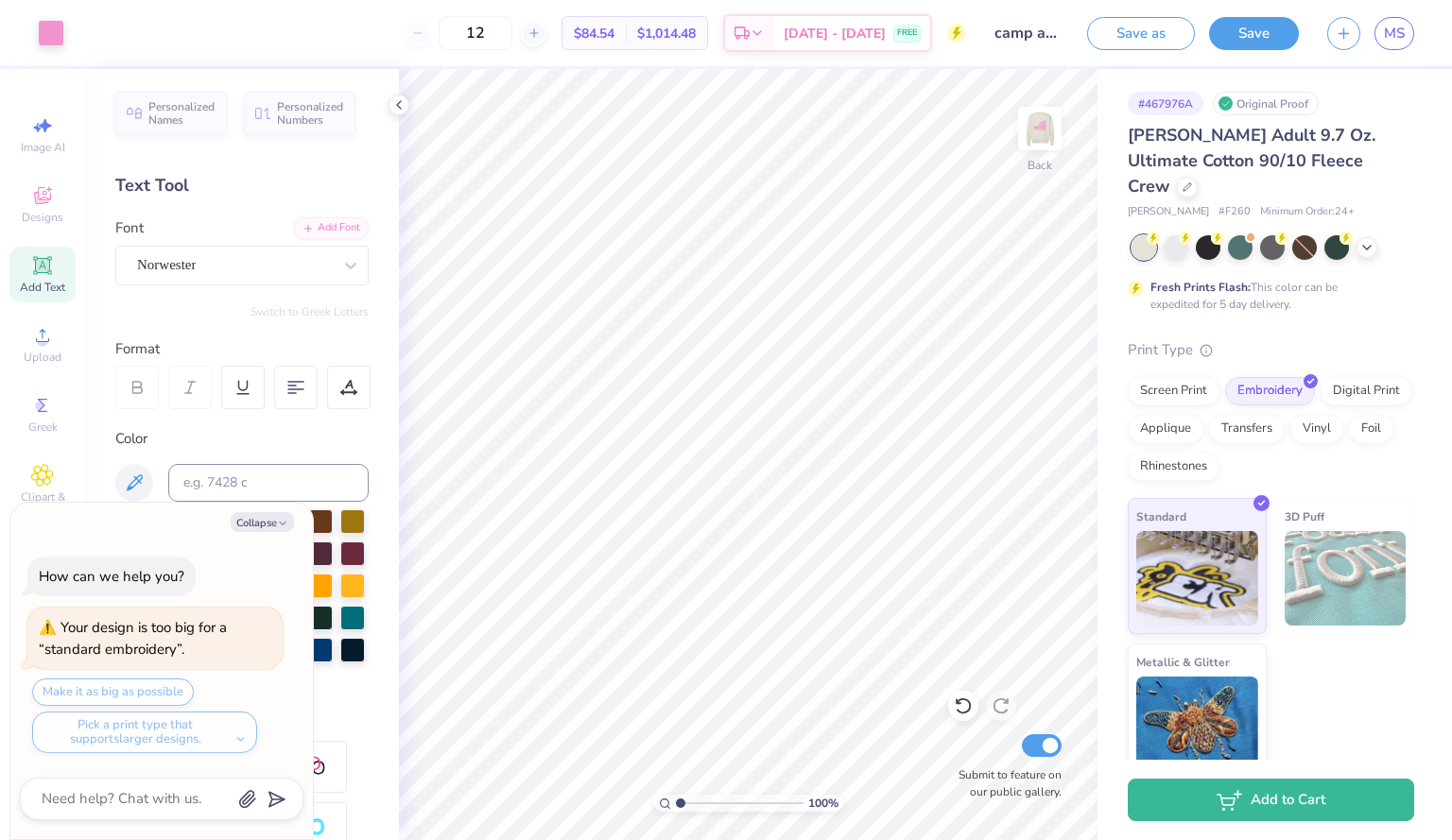
type textarea "x"
click at [541, 36] on icon at bounding box center [533, 33] width 13 height 13
click at [562, 36] on input "13" at bounding box center [549, 33] width 74 height 34
click at [546, 36] on div at bounding box center [534, 34] width 26 height 26
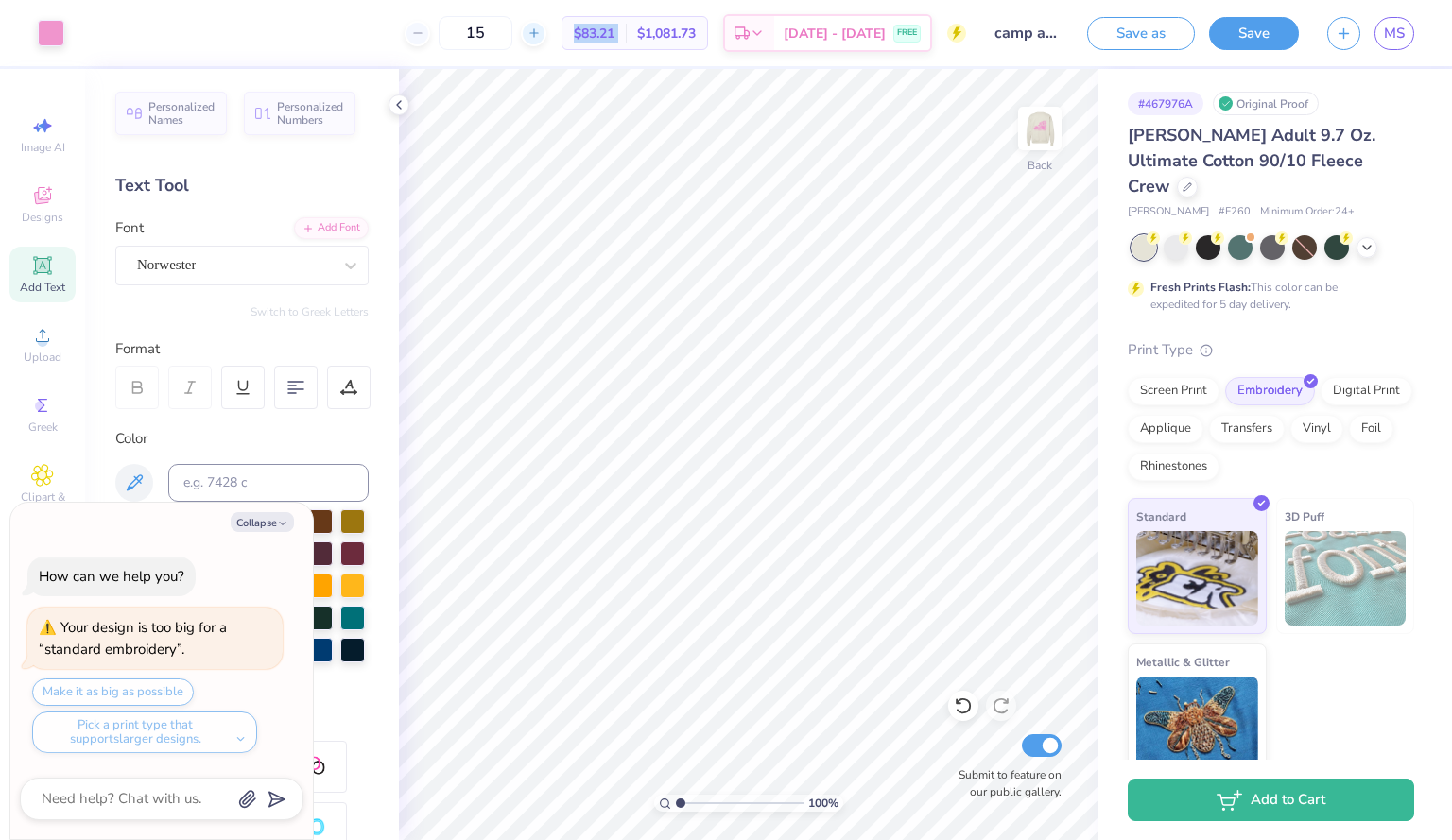
click at [546, 36] on div at bounding box center [534, 34] width 26 height 26
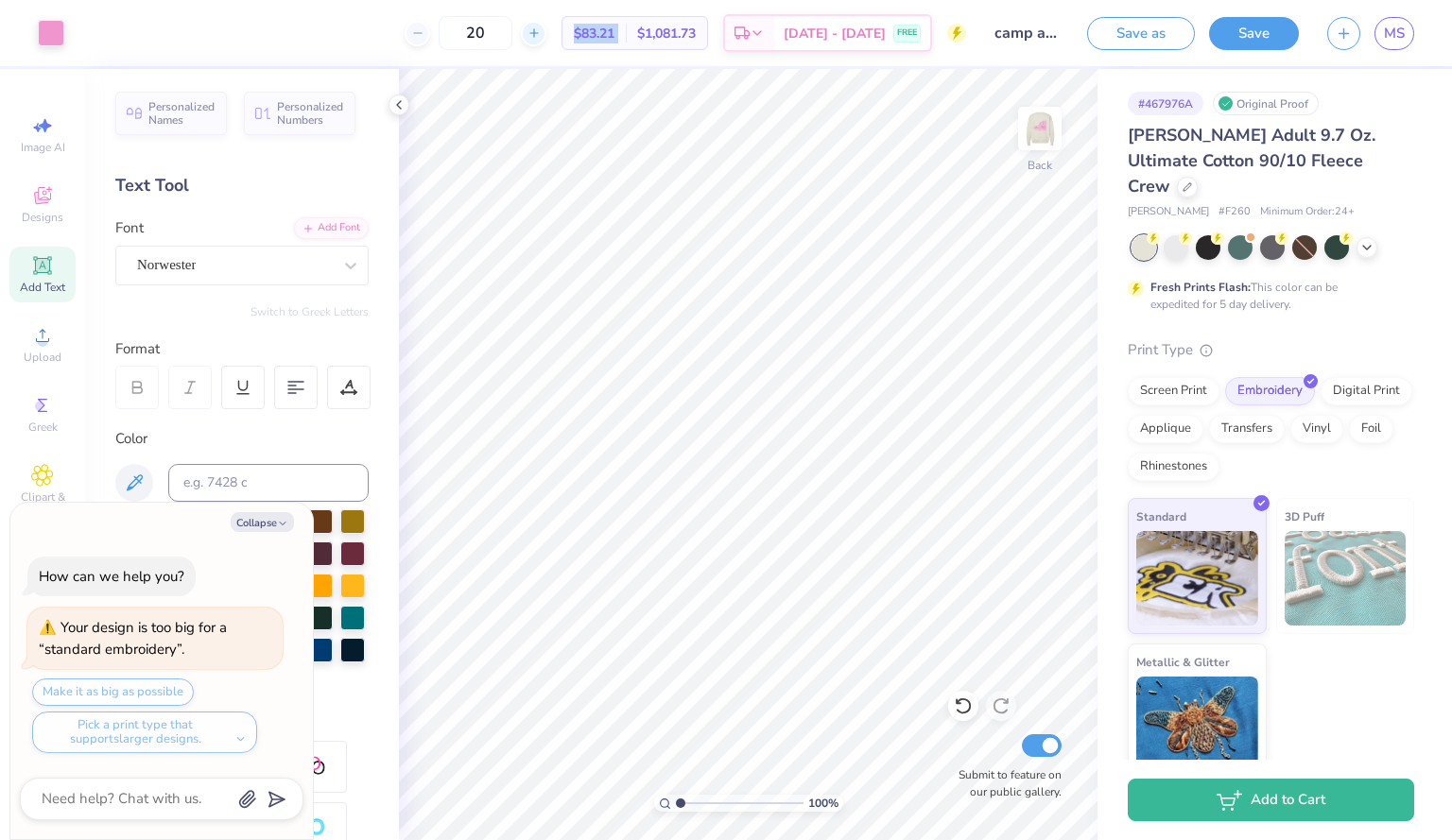
click at [546, 36] on div at bounding box center [534, 34] width 26 height 26
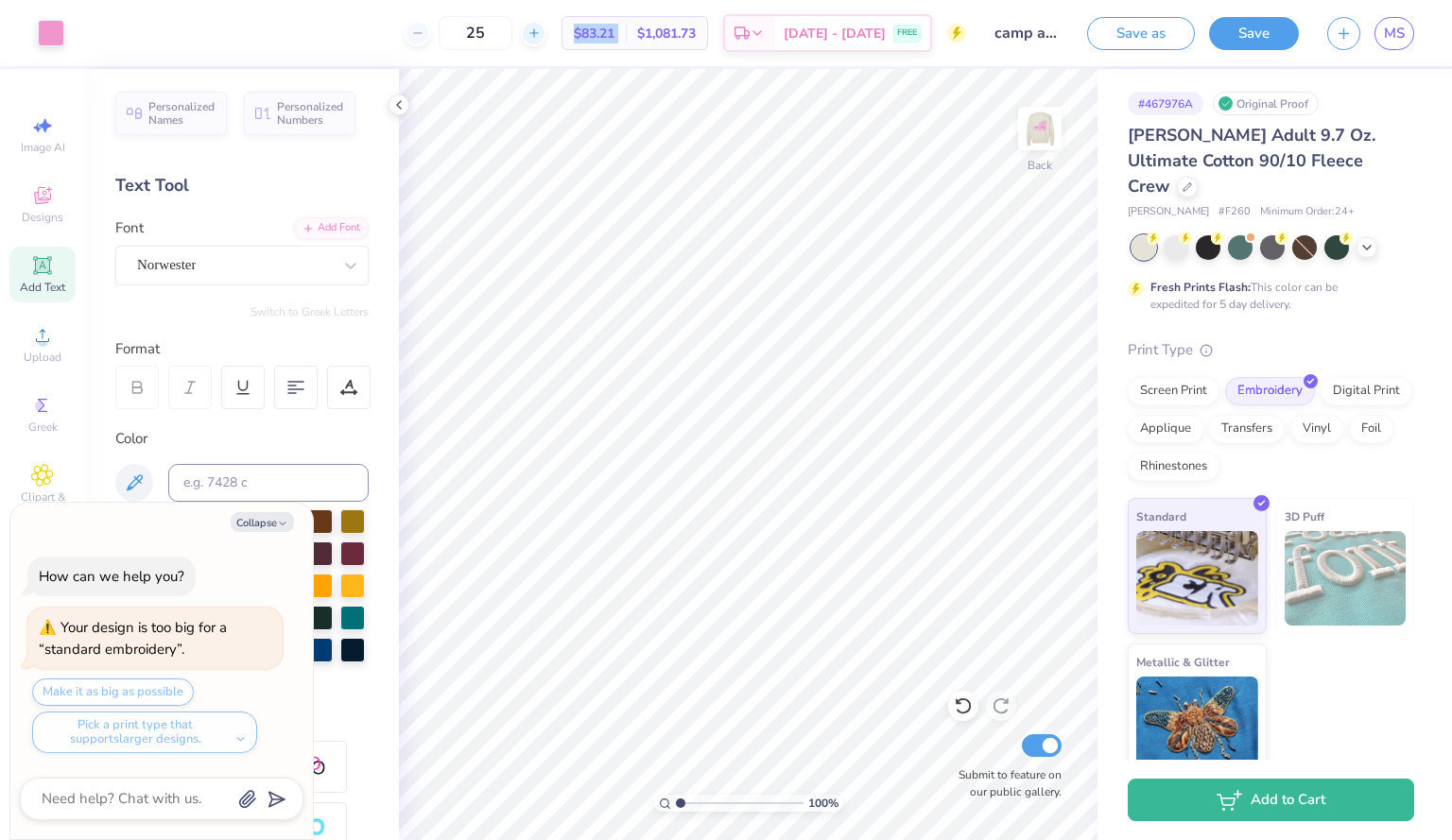
click at [546, 36] on div at bounding box center [534, 34] width 26 height 26
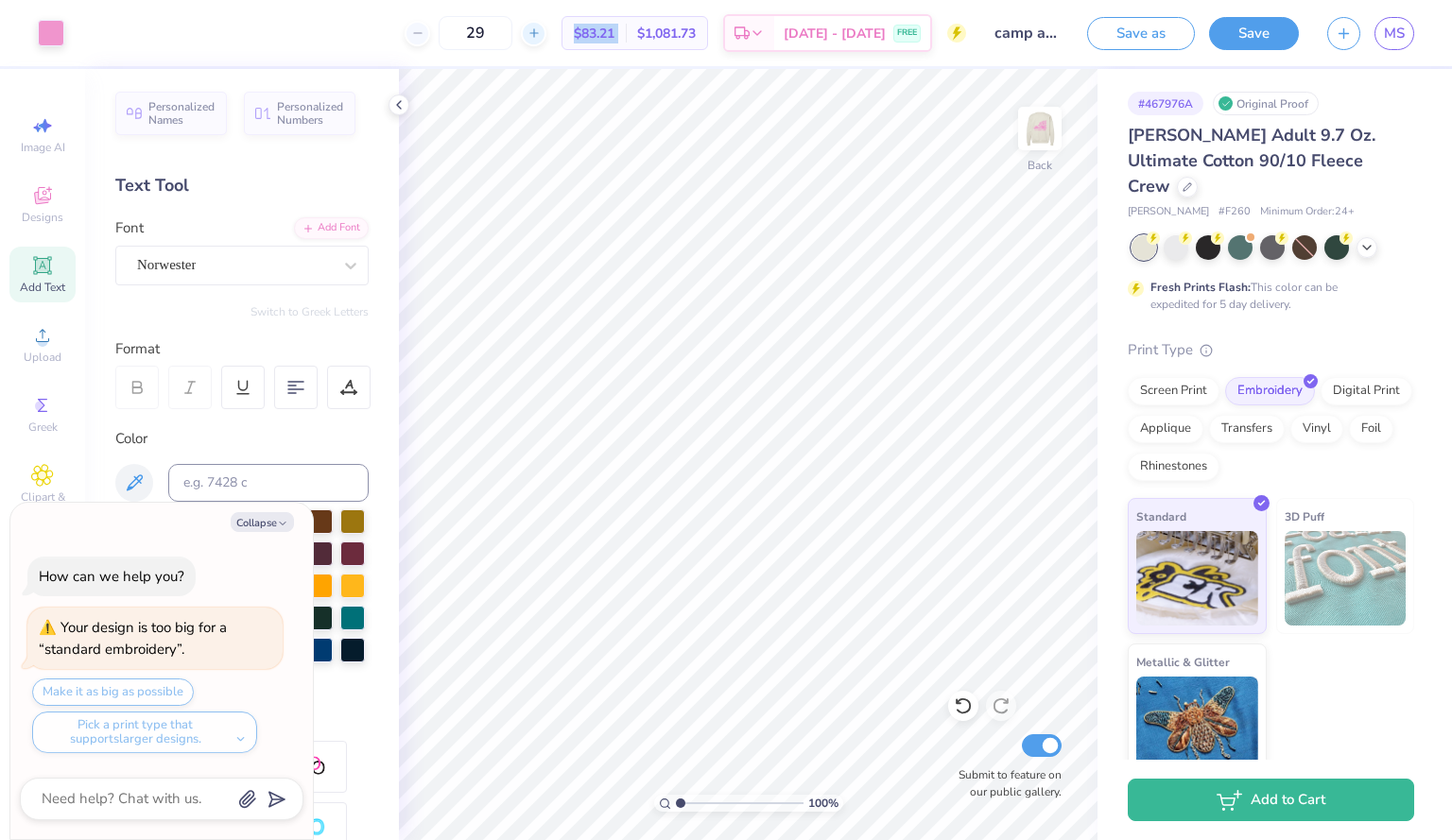
type input "30"
click at [1198, 174] on div at bounding box center [1187, 184] width 21 height 21
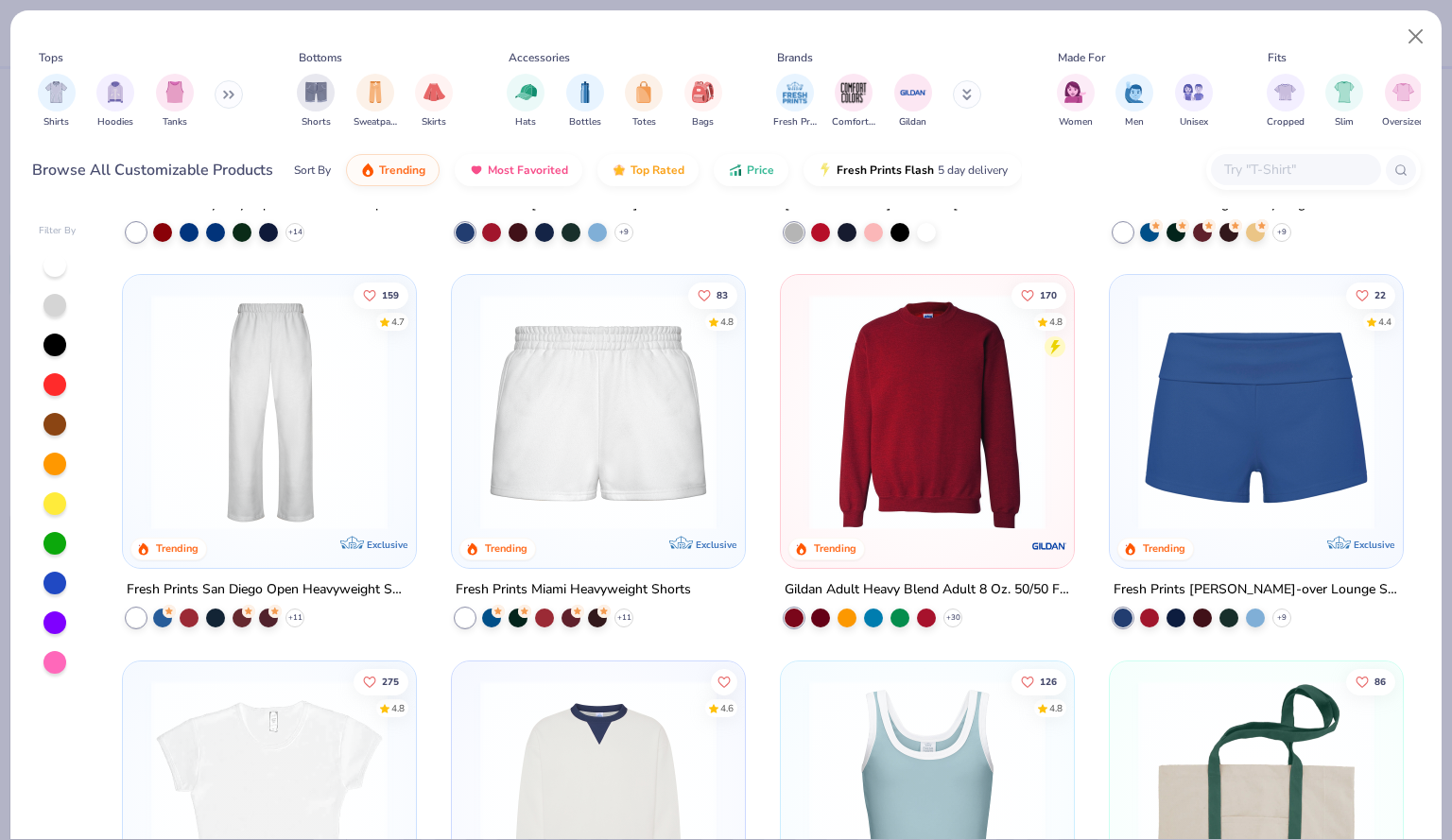
scroll to position [1085, 0]
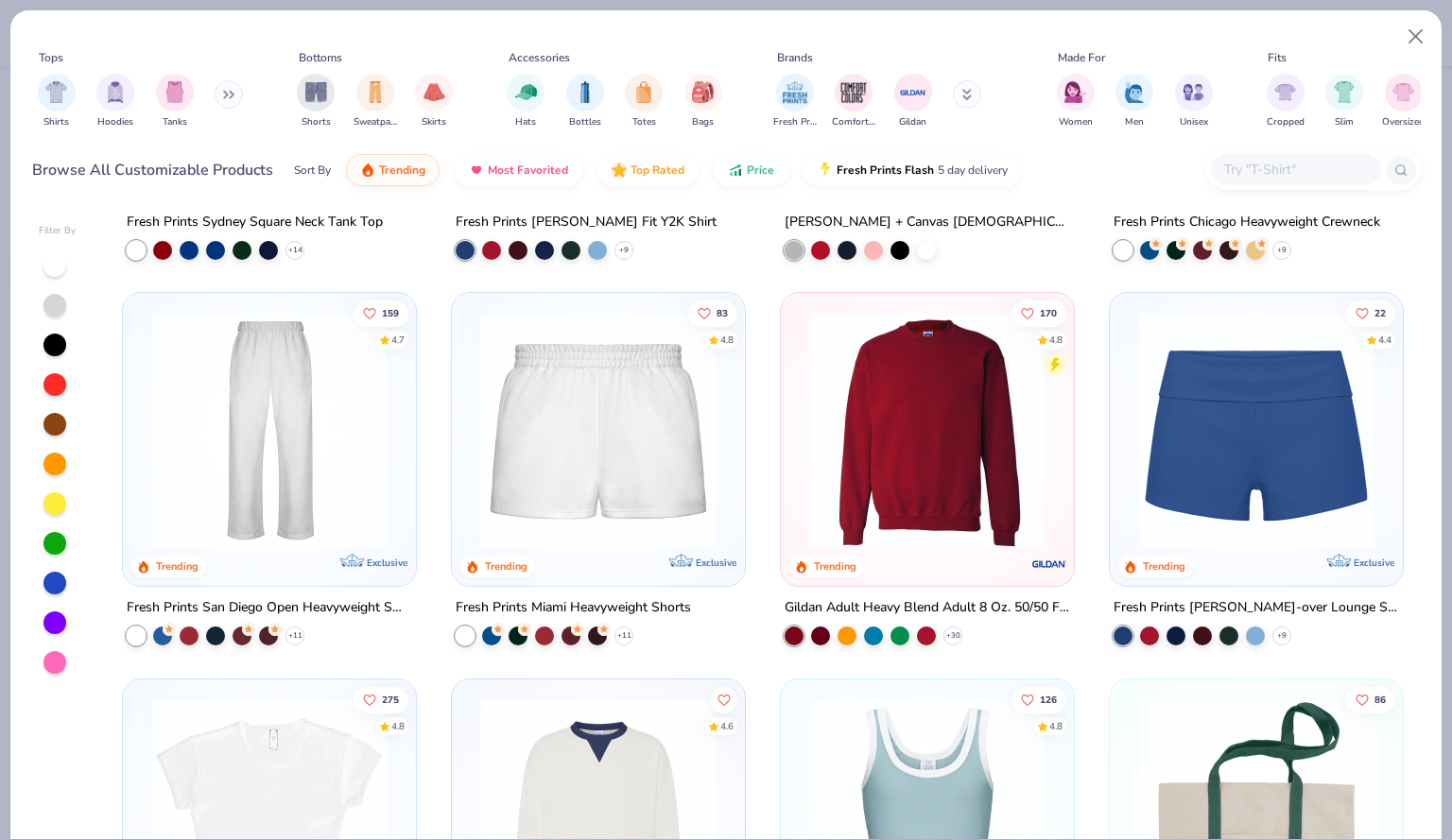
click at [879, 468] on img at bounding box center [927, 429] width 255 height 236
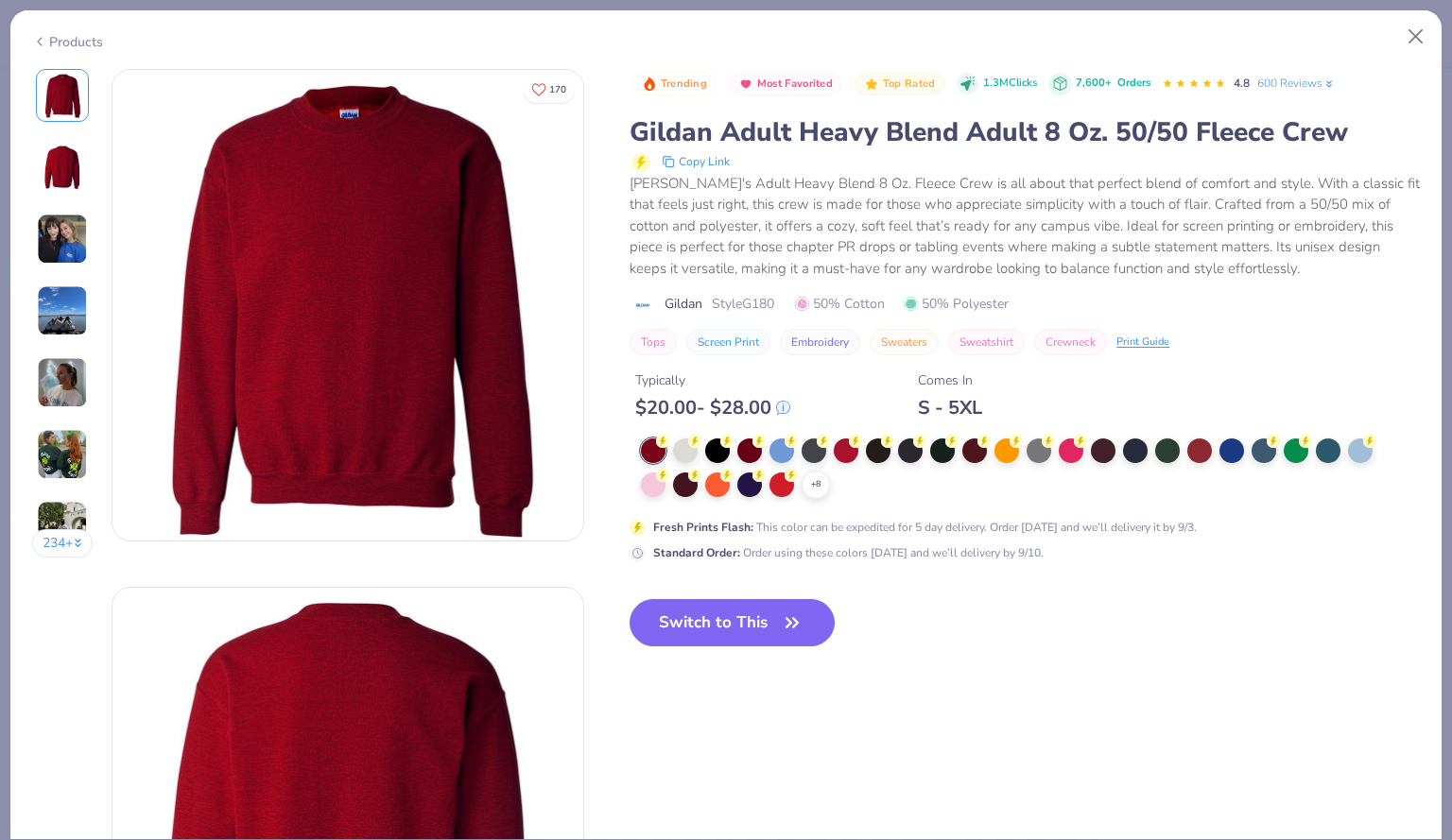
click at [815, 467] on div "+ 8" at bounding box center [1013, 468] width 744 height 61
click at [815, 482] on icon at bounding box center [815, 484] width 15 height 15
click at [677, 460] on div at bounding box center [685, 448] width 25 height 25
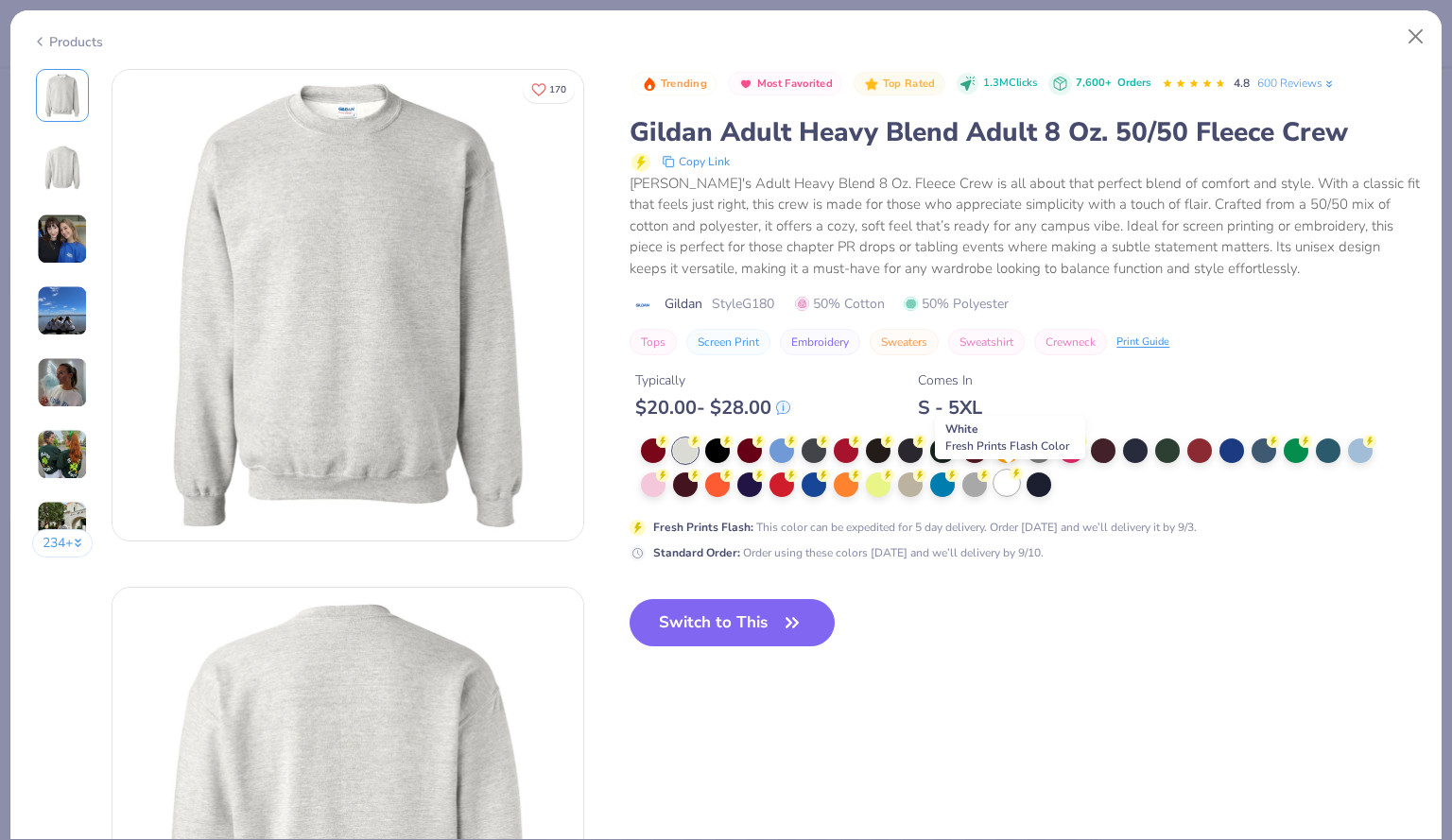
click at [1003, 481] on div at bounding box center [1007, 482] width 25 height 25
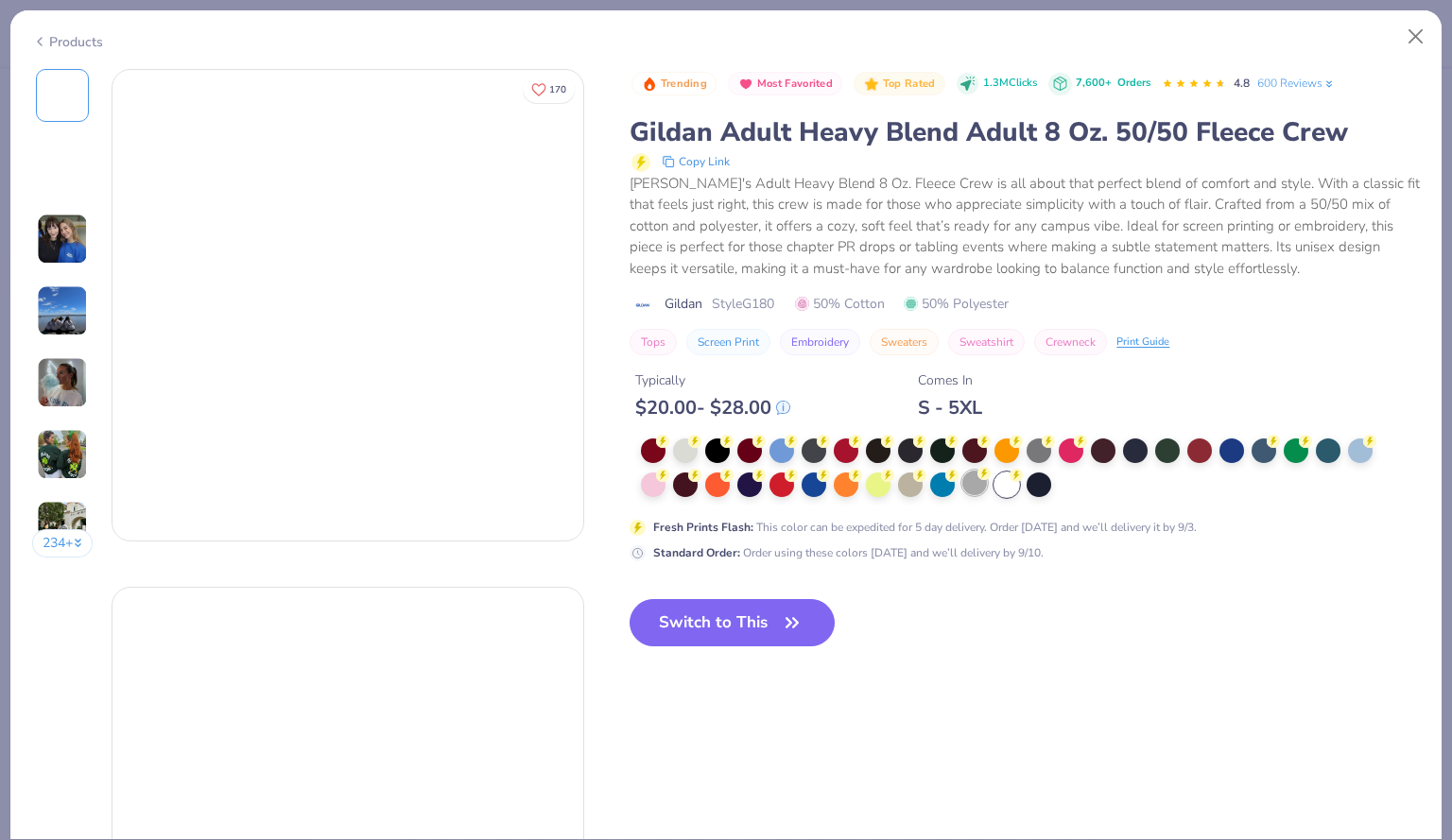
click at [966, 487] on div at bounding box center [975, 482] width 25 height 25
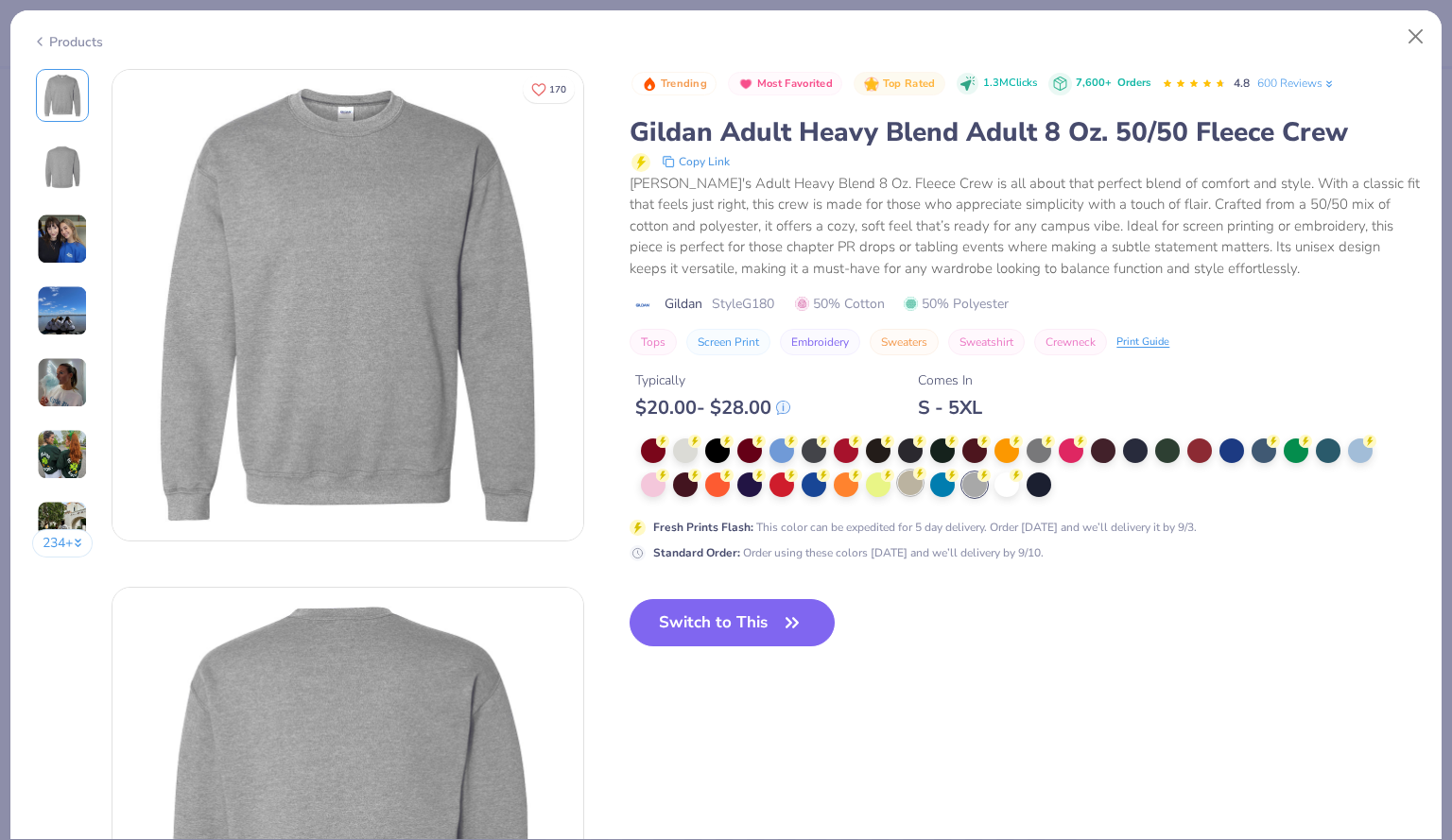
click at [910, 479] on div at bounding box center [910, 482] width 25 height 25
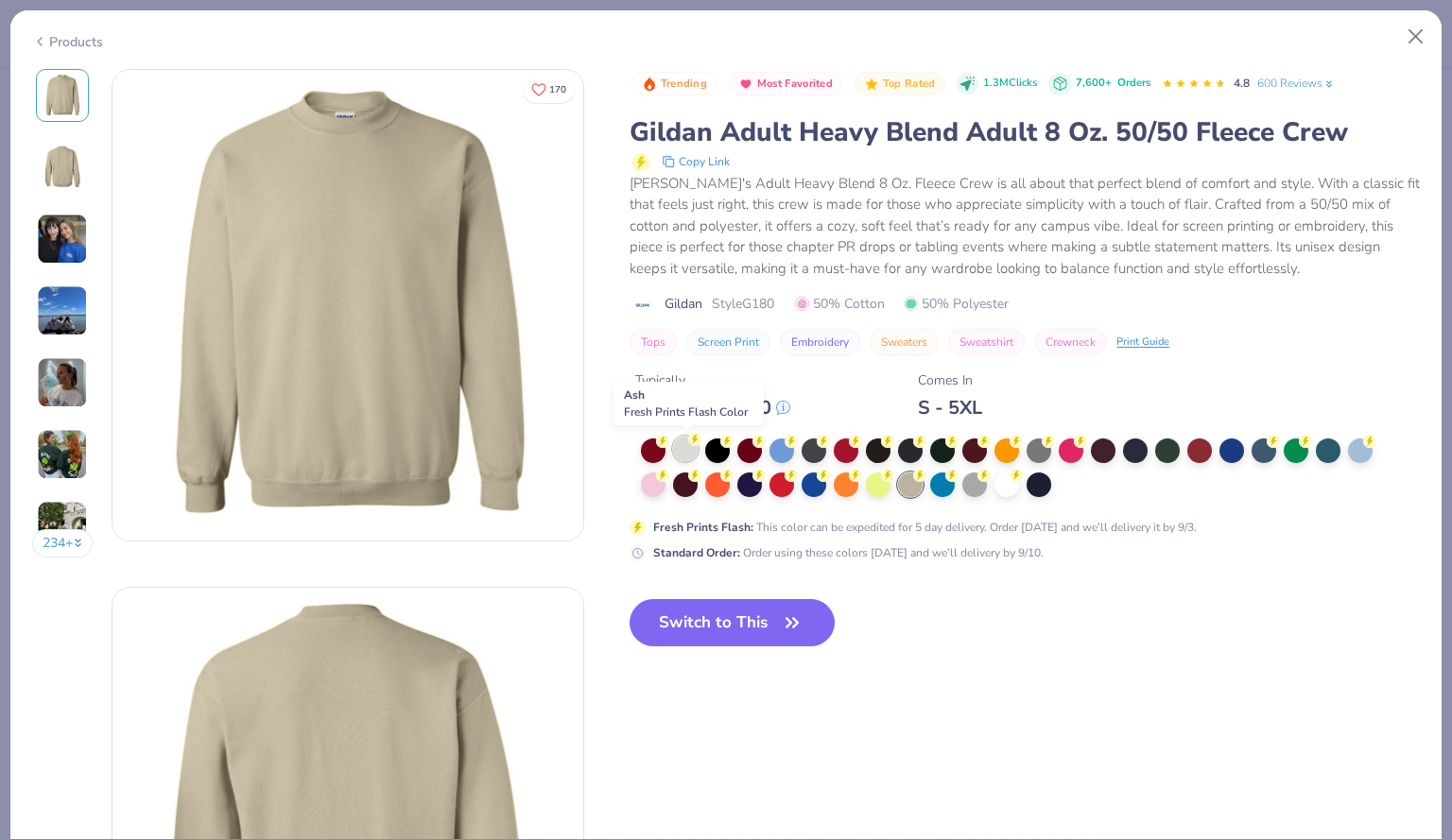
click at [688, 457] on div at bounding box center [685, 448] width 25 height 25
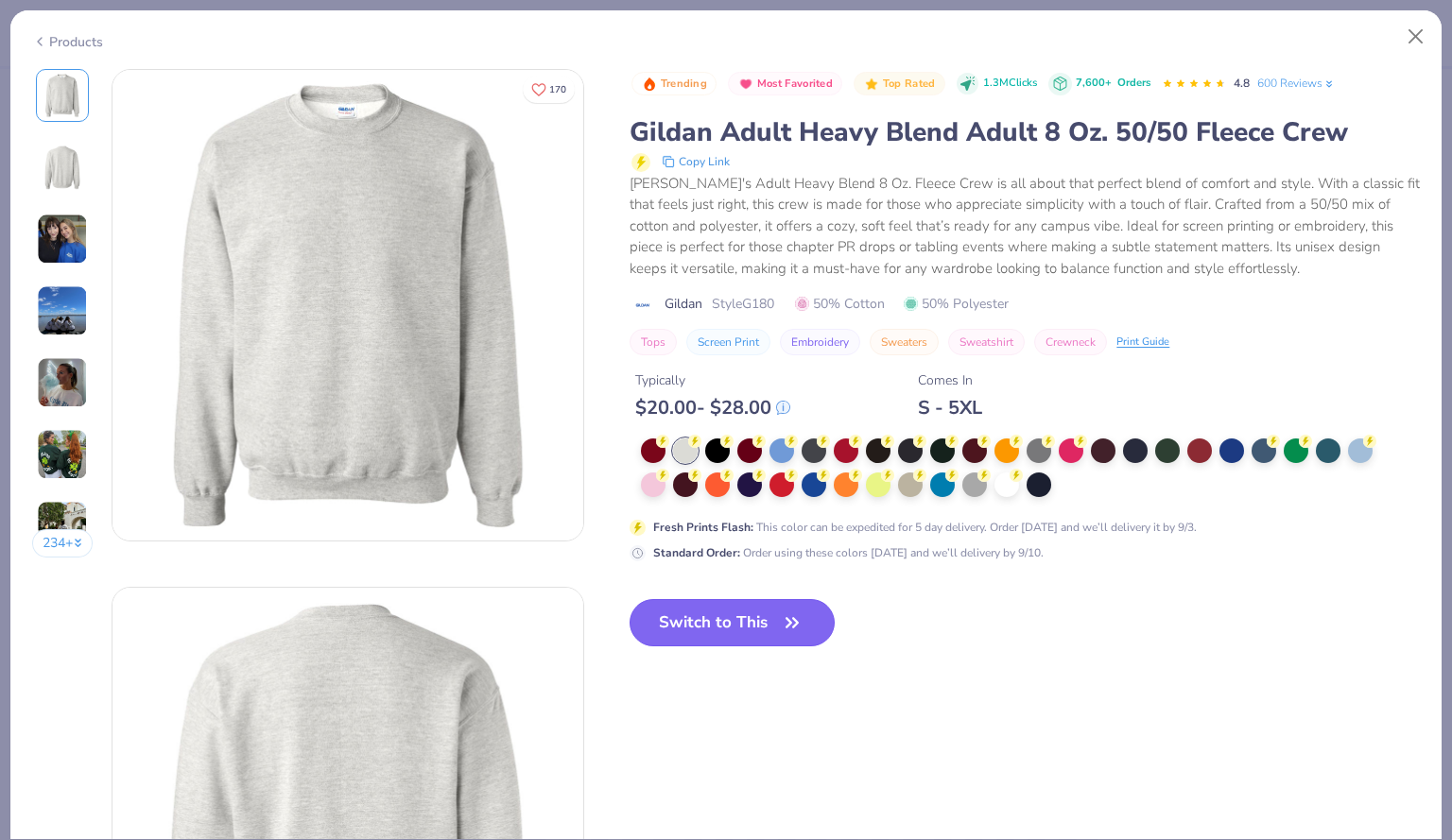
click at [735, 635] on button "Switch to This" at bounding box center [732, 622] width 205 height 47
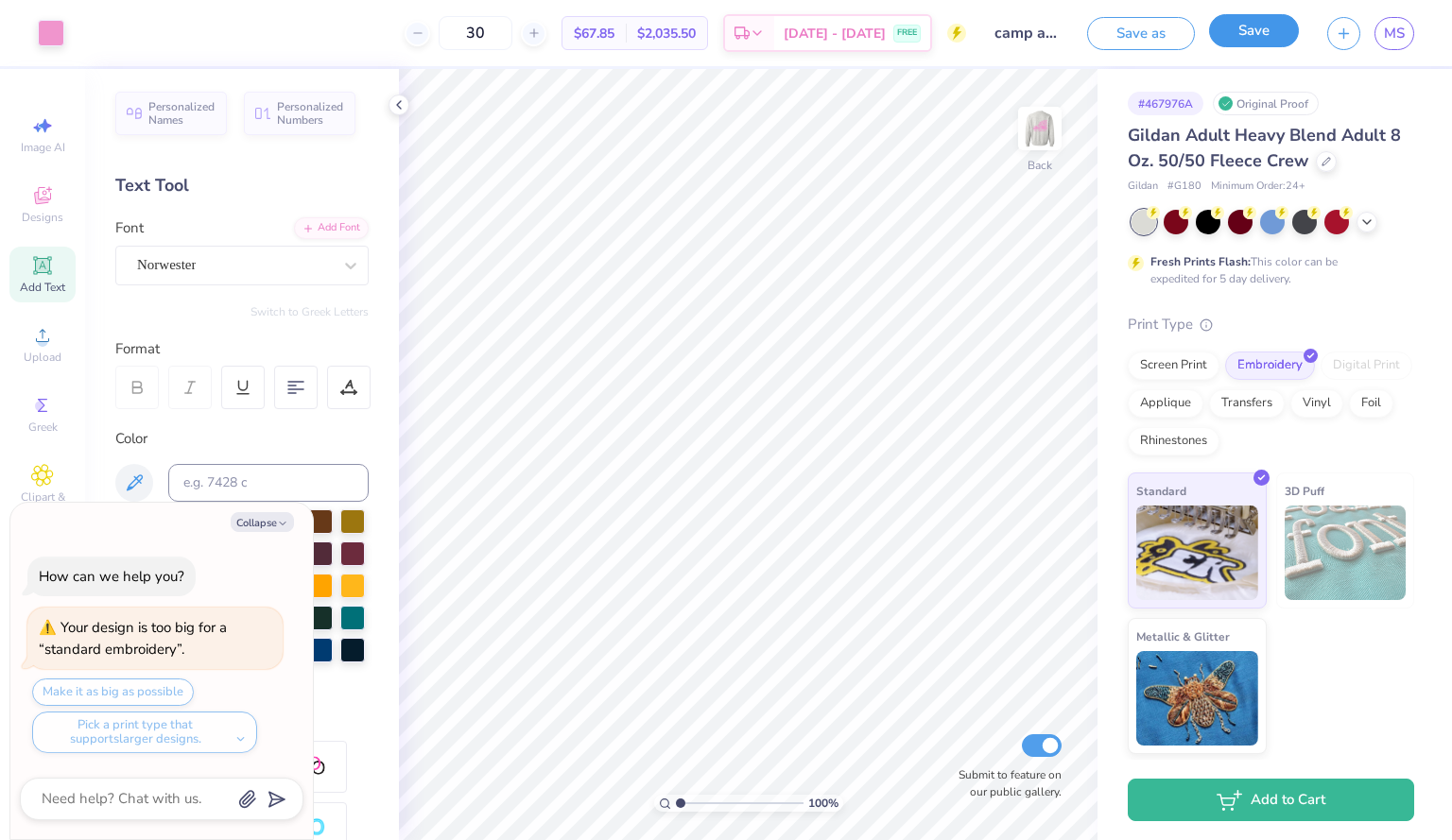
click at [1248, 44] on button "Save" at bounding box center [1254, 30] width 90 height 33
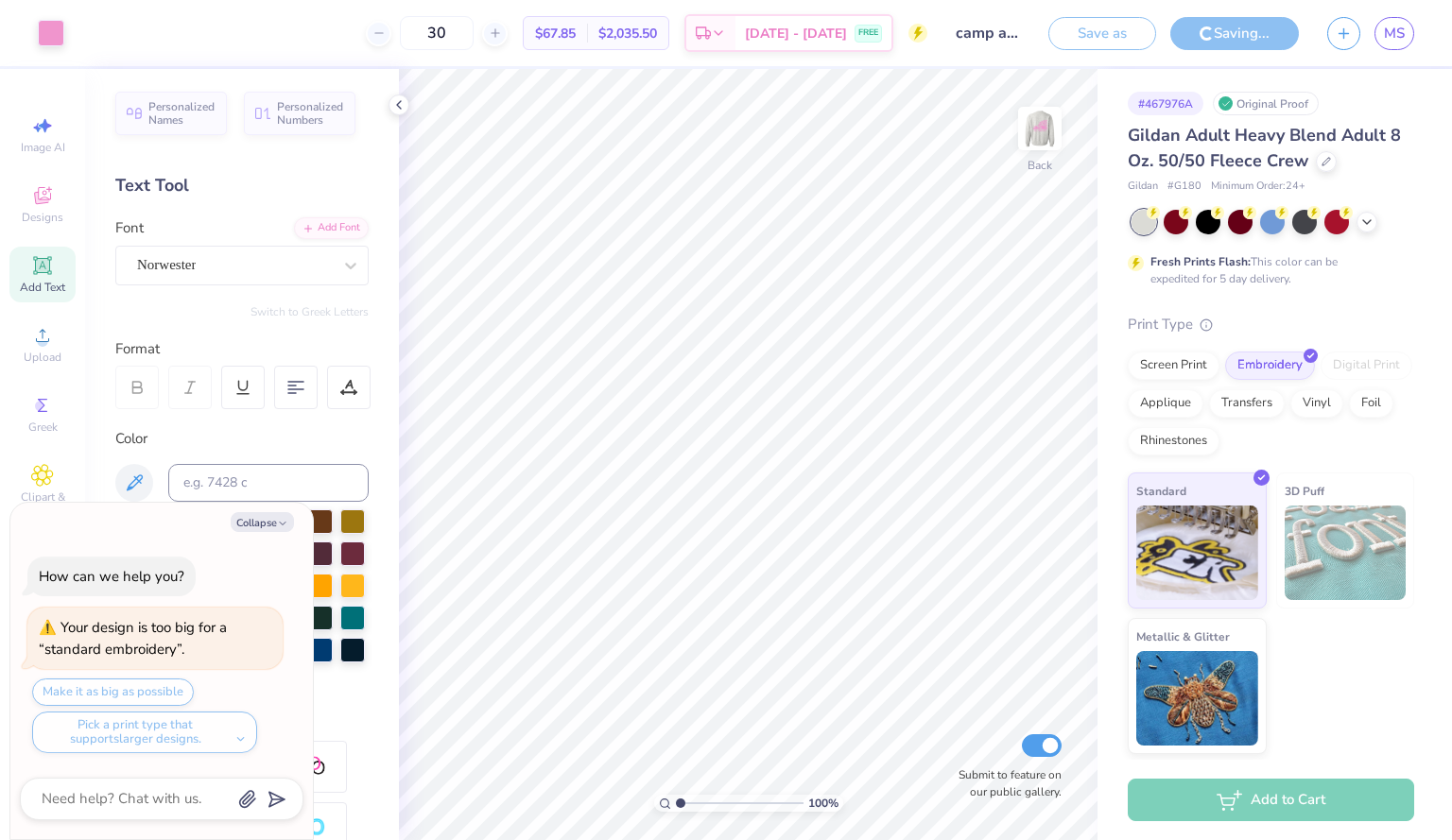
click at [1353, 213] on div at bounding box center [1273, 222] width 283 height 25
click at [1360, 219] on icon at bounding box center [1366, 219] width 15 height 15
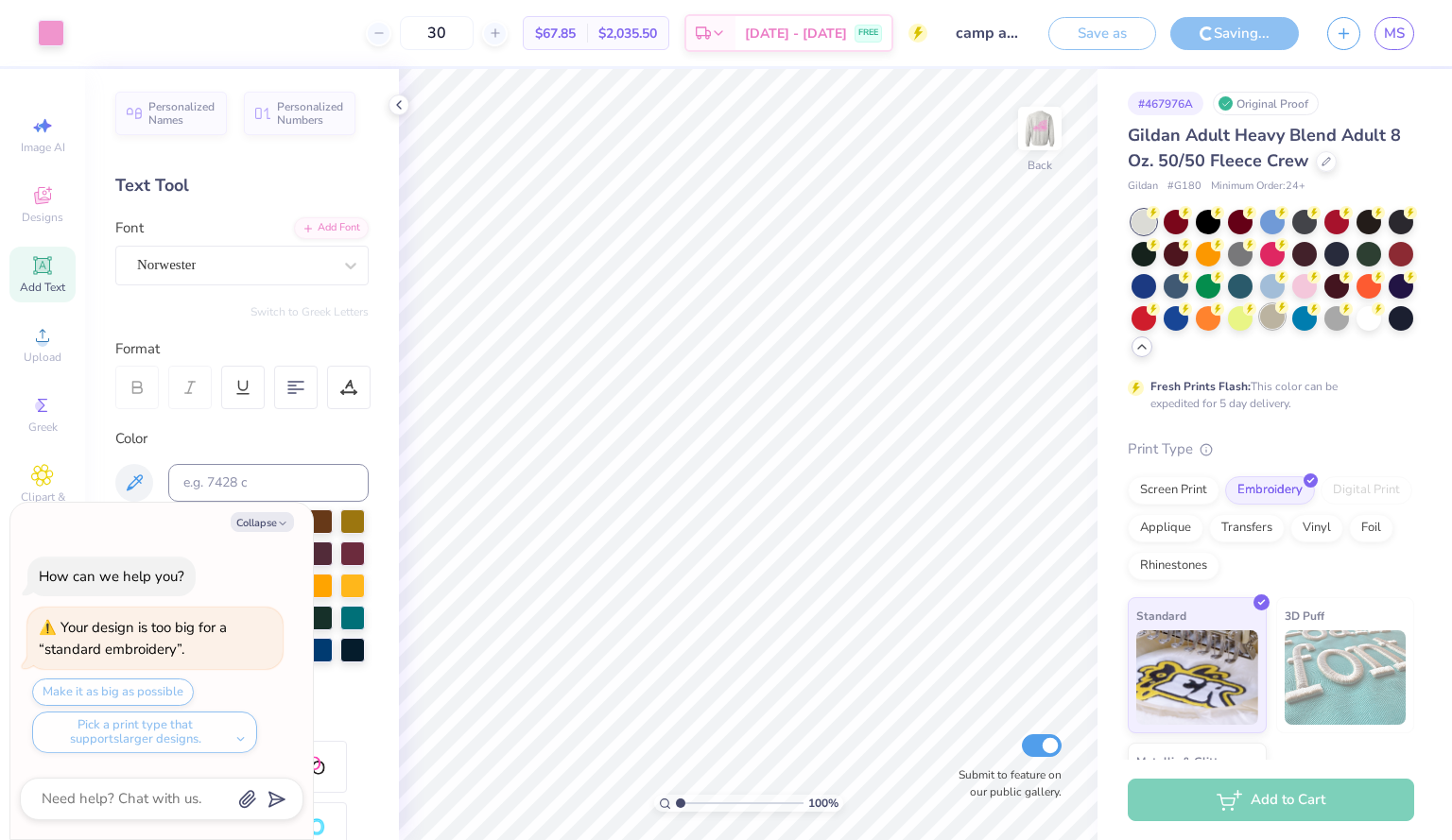
click at [1285, 322] on div at bounding box center [1272, 316] width 25 height 25
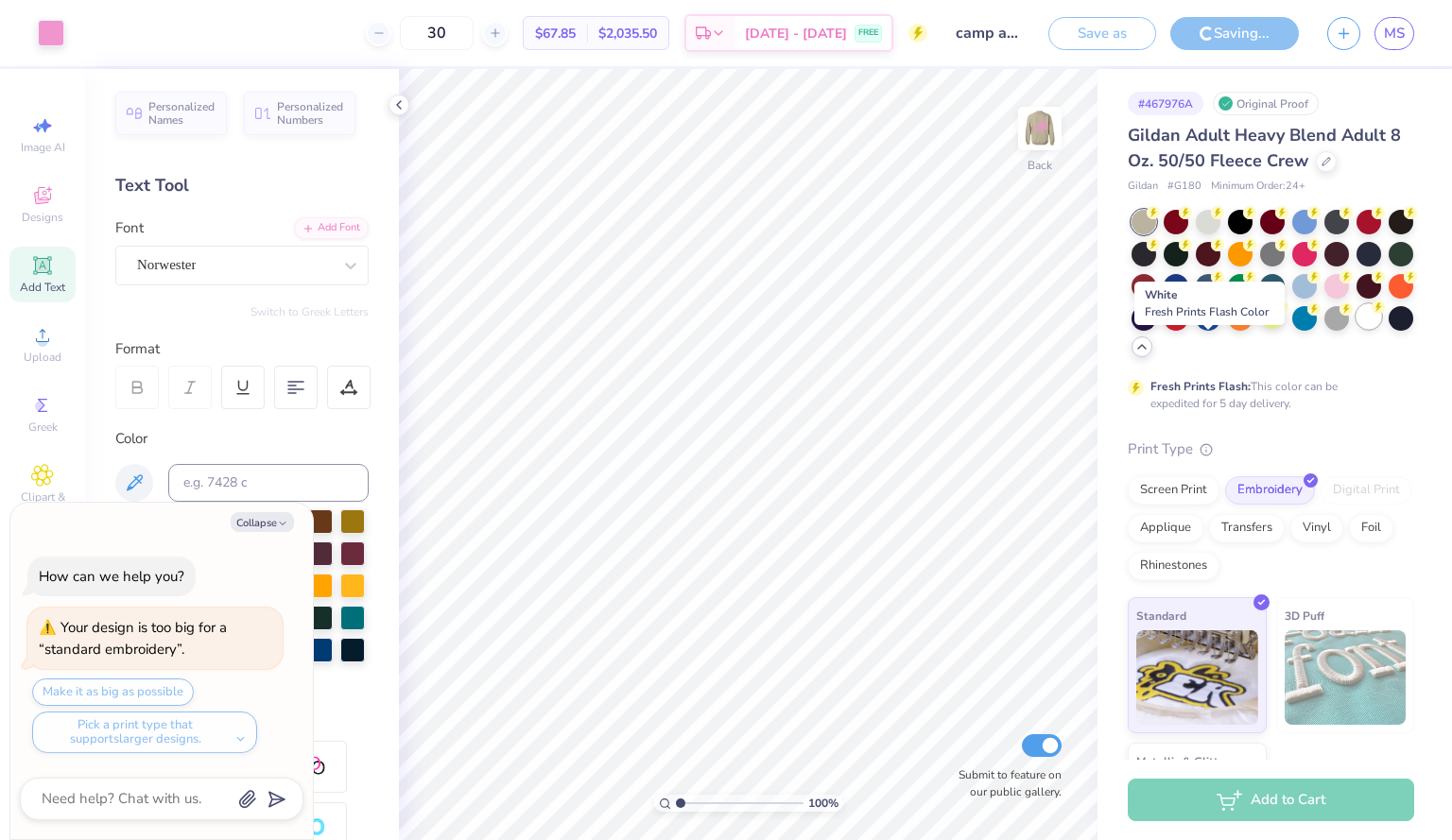
click at [1356, 329] on div at bounding box center [1368, 316] width 25 height 25
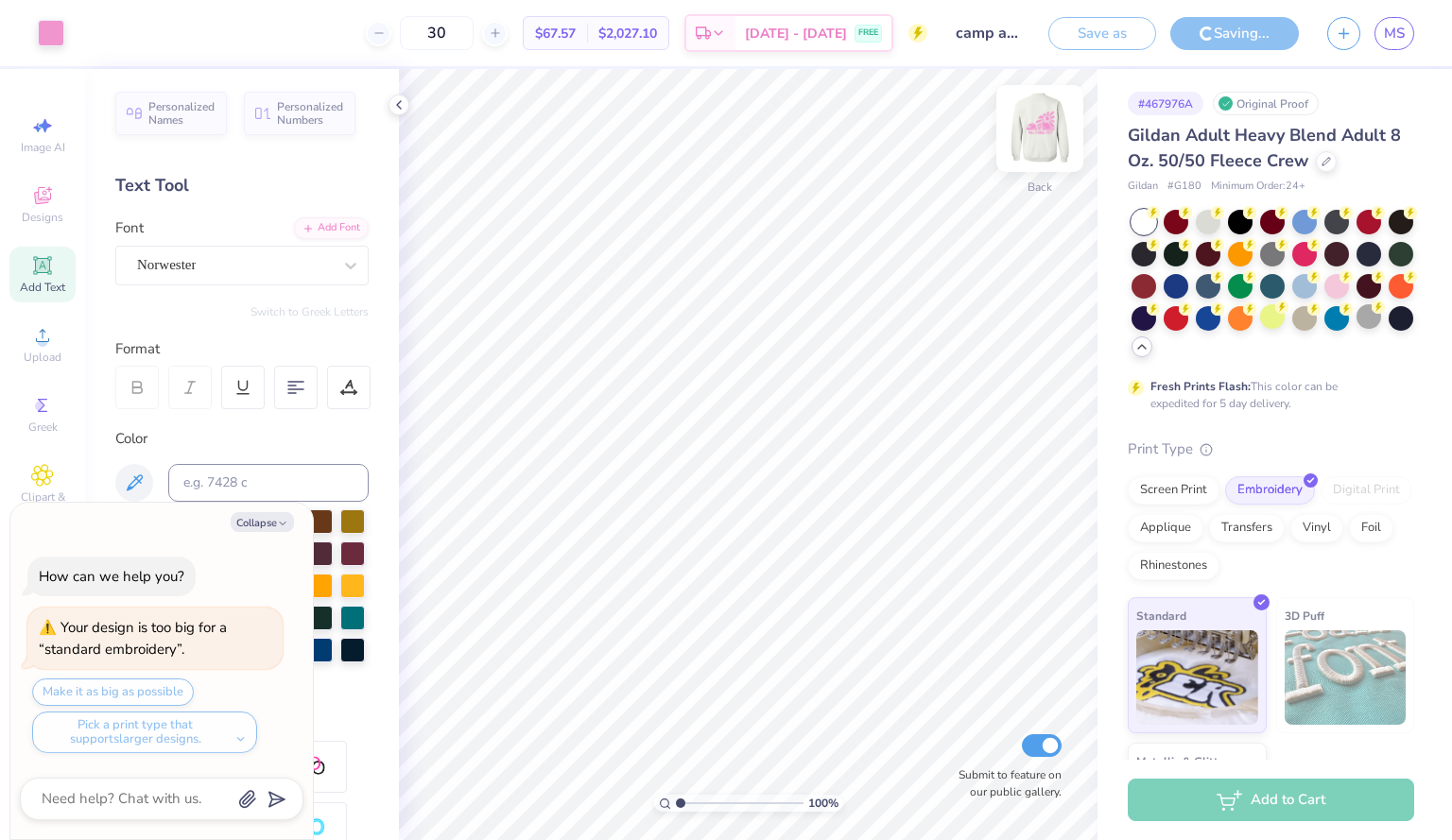
click at [1033, 138] on img at bounding box center [1039, 129] width 76 height 76
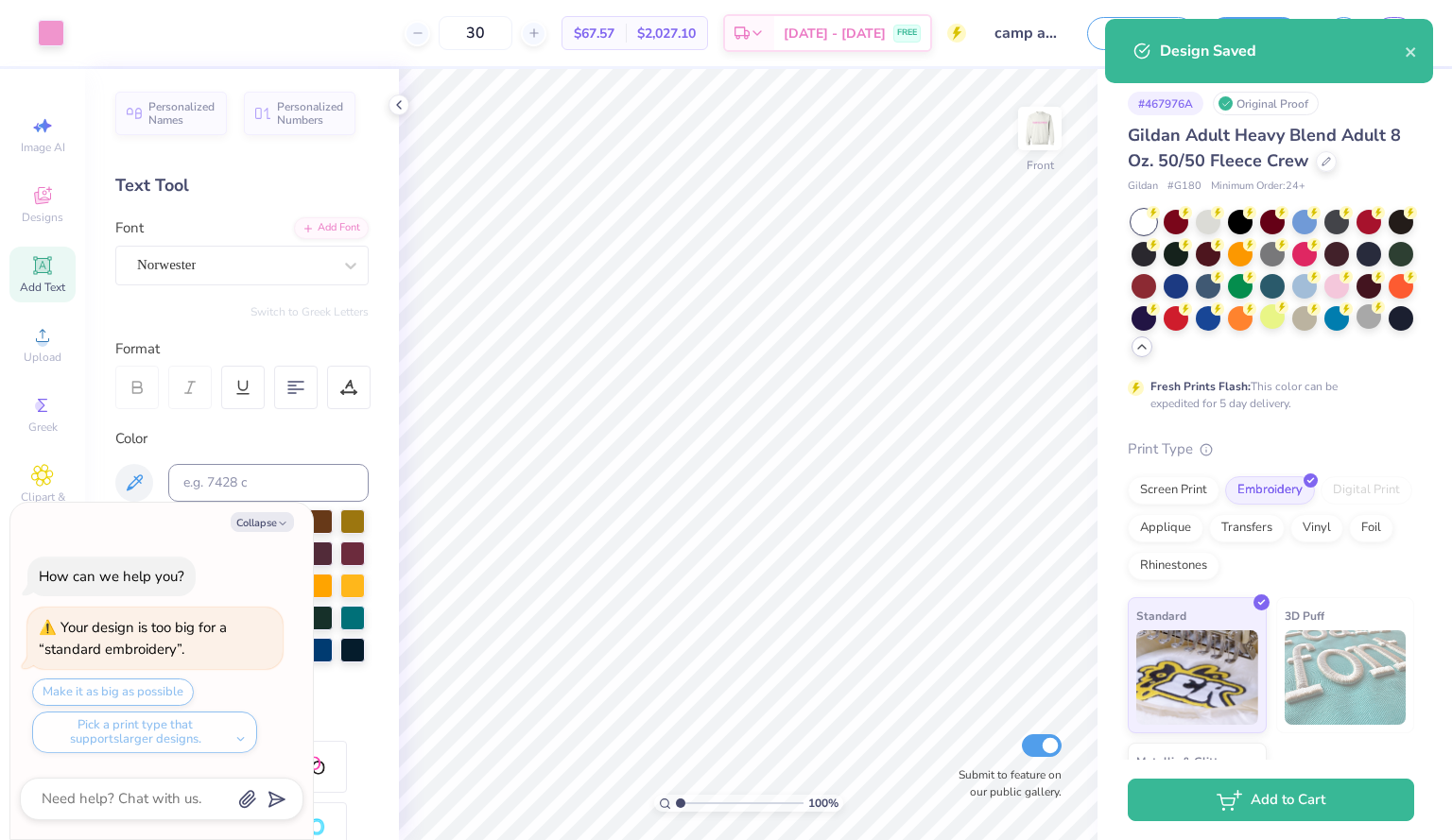
click at [1033, 138] on img at bounding box center [1039, 129] width 38 height 38
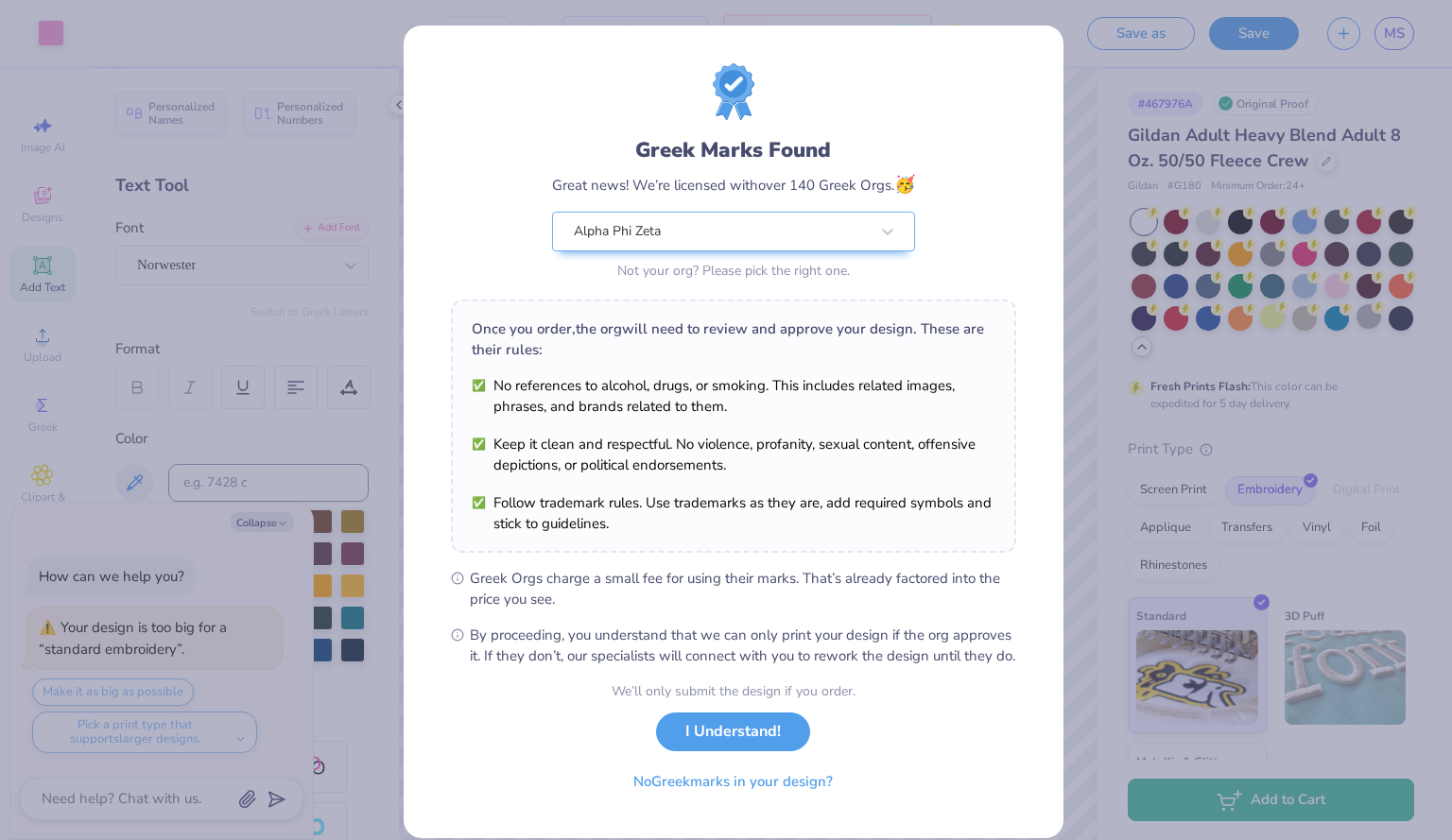
click at [742, 772] on div "We’ll only submit the design if you order. I Understand! No Greek marks in your…" at bounding box center [733, 741] width 244 height 120
click at [737, 746] on button "I Understand!" at bounding box center [732, 726] width 154 height 39
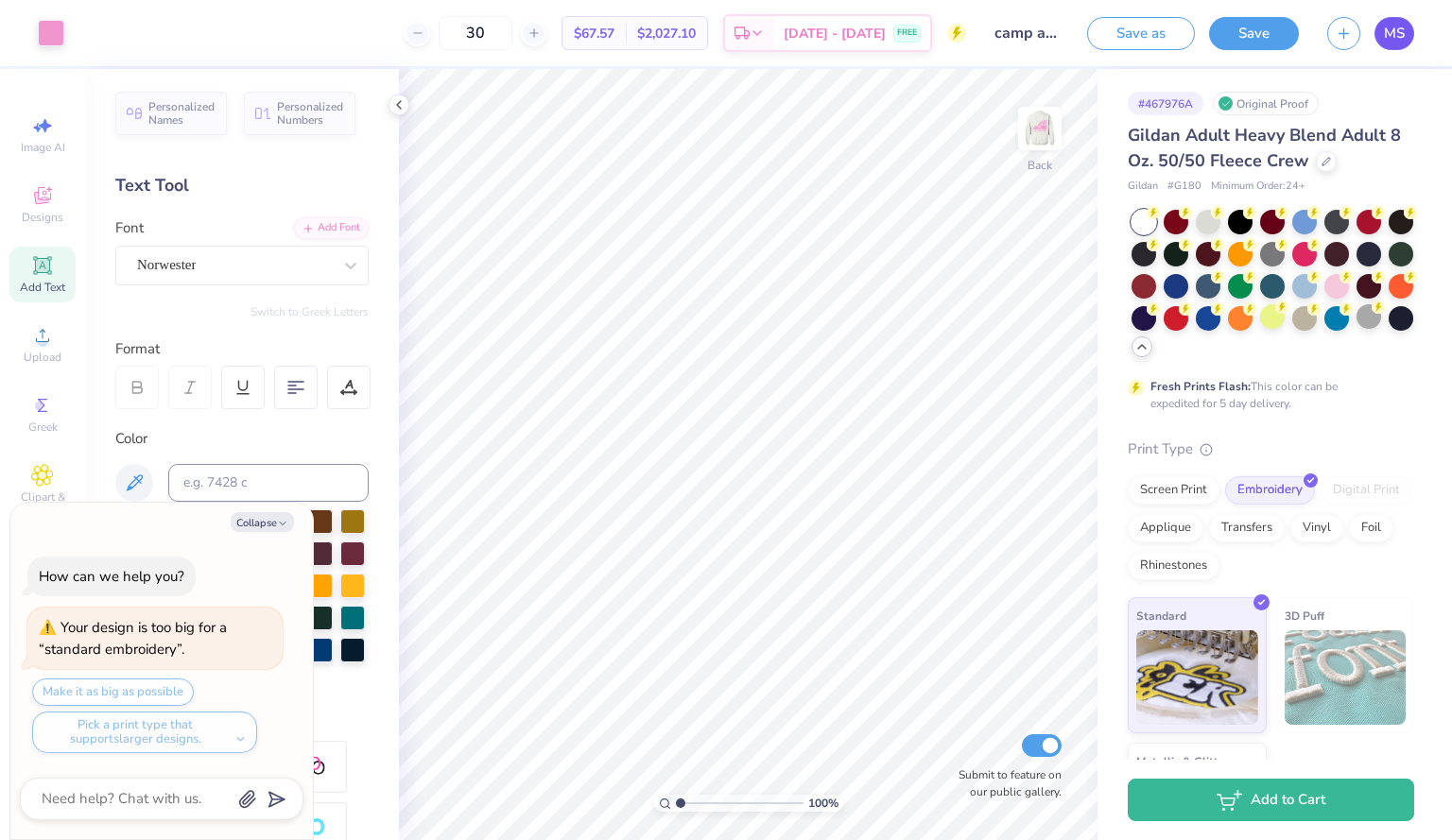
click at [1402, 24] on span "MS" at bounding box center [1394, 34] width 21 height 22
type textarea "x"
